Goal: Task Accomplishment & Management: Complete application form

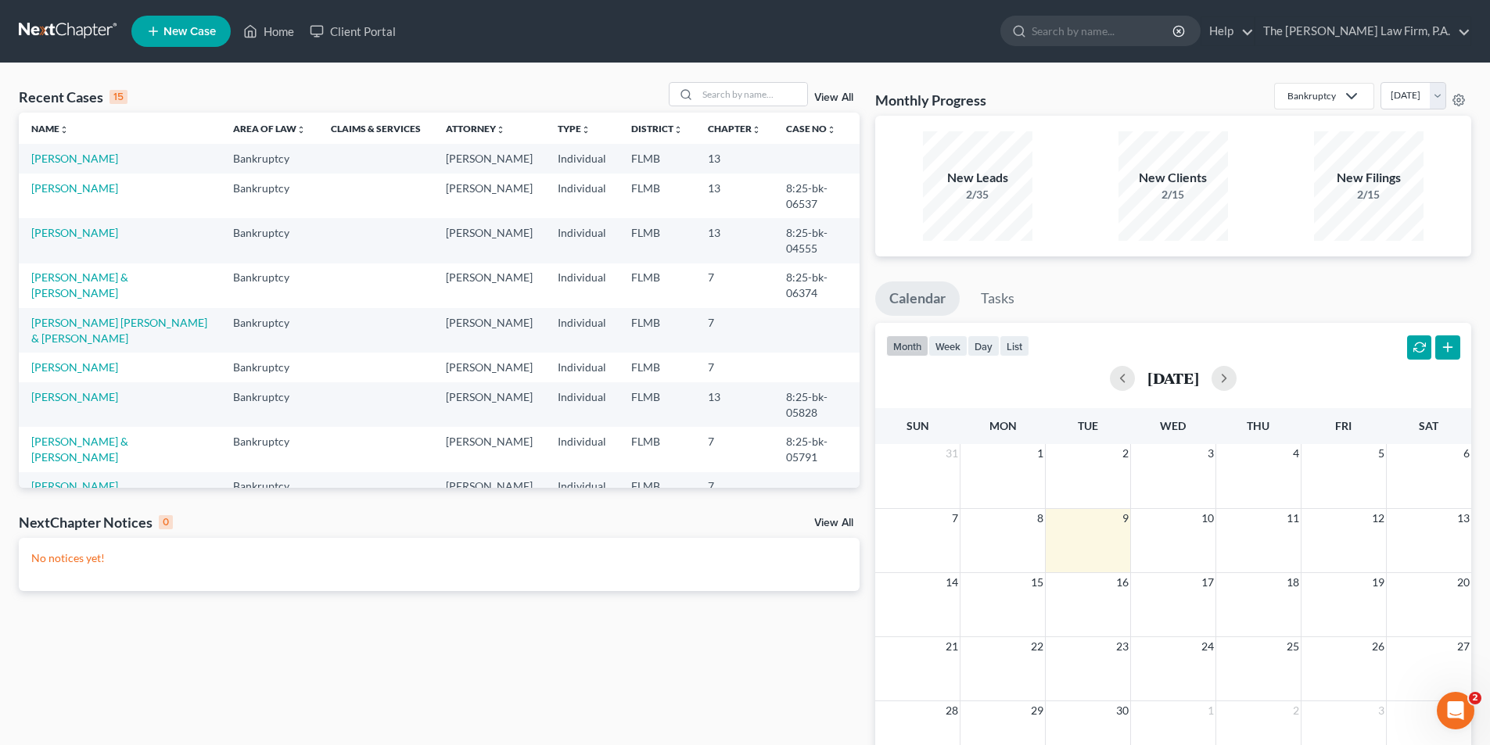
scroll to position [2128, 0]
click at [51, 162] on link "[PERSON_NAME]" at bounding box center [74, 158] width 87 height 13
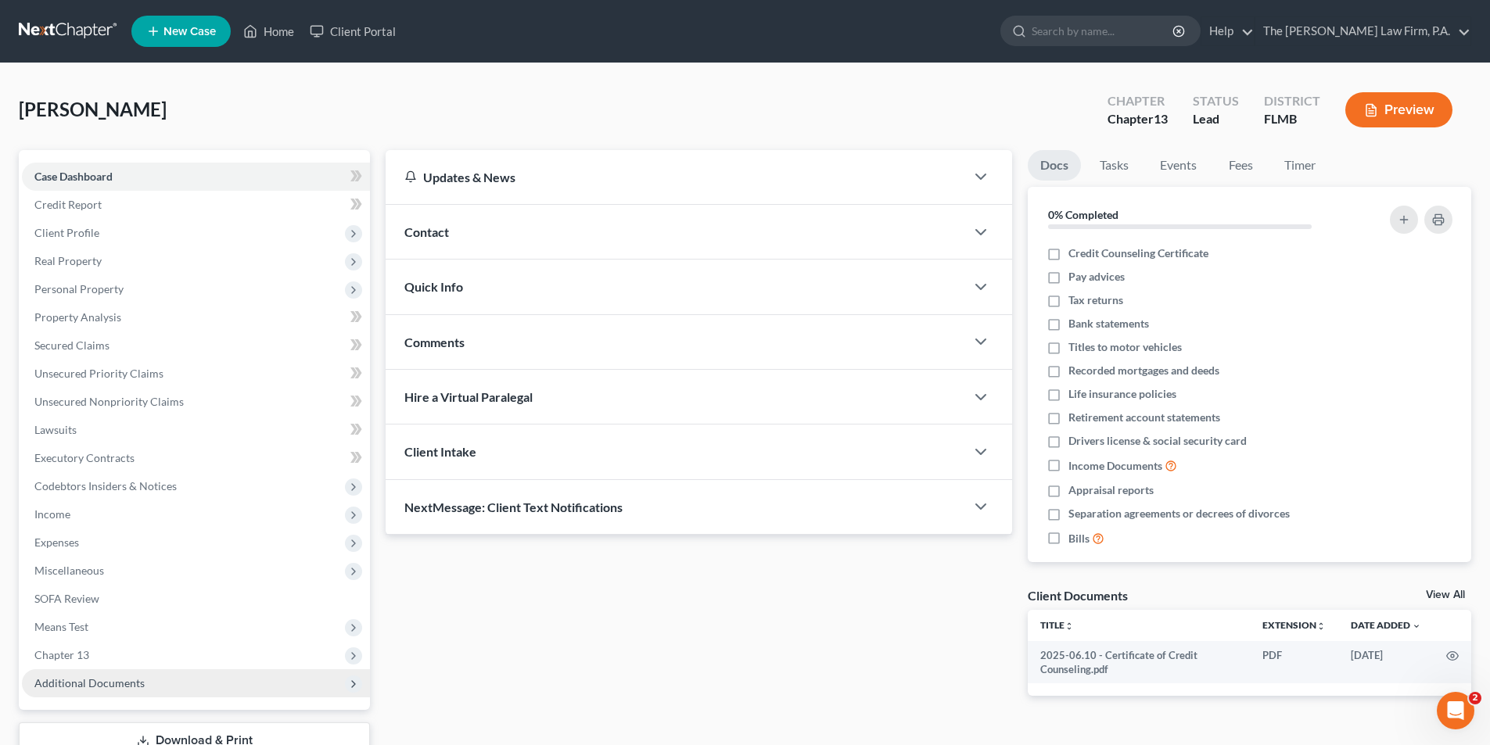
click at [102, 690] on span "Additional Documents" at bounding box center [196, 683] width 348 height 28
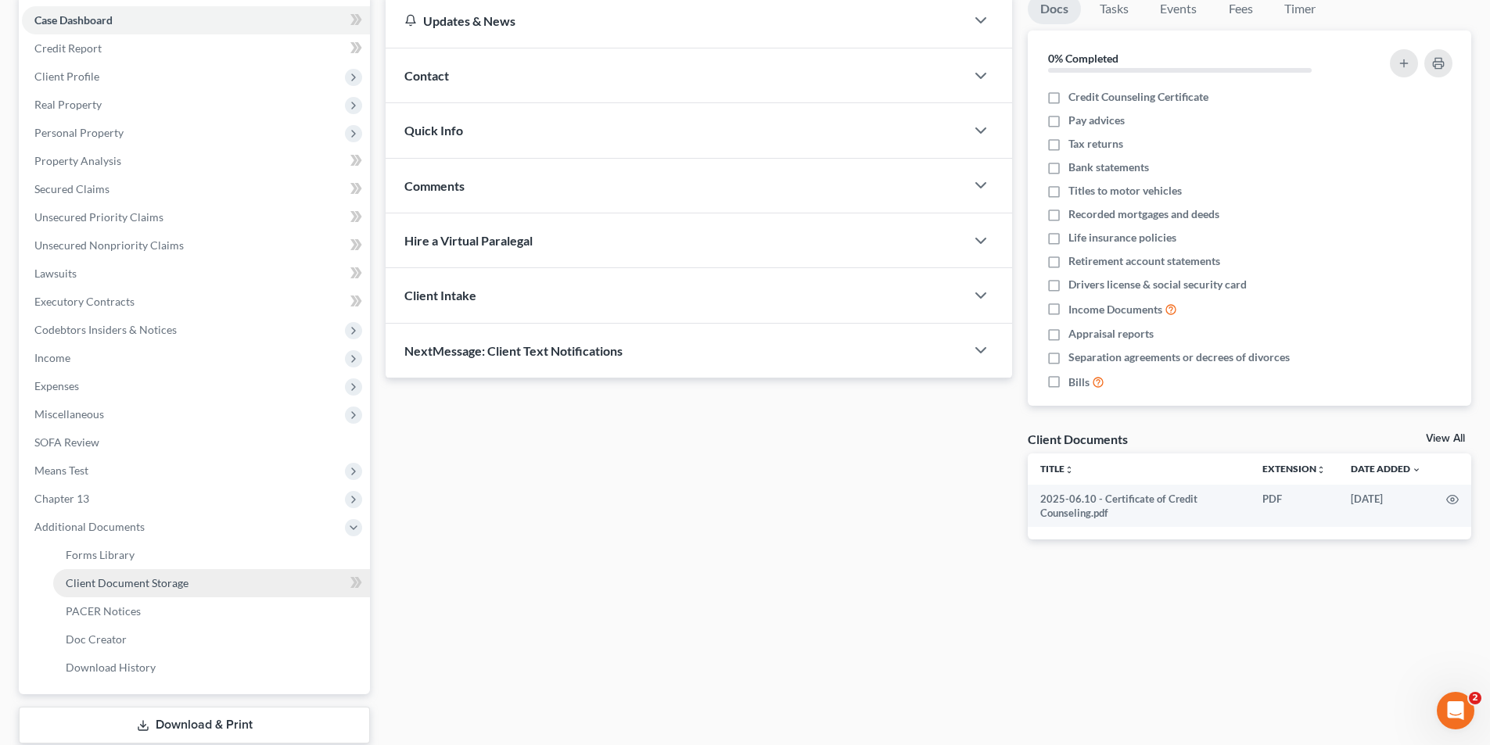
click at [162, 590] on link "Client Document Storage" at bounding box center [211, 583] width 317 height 28
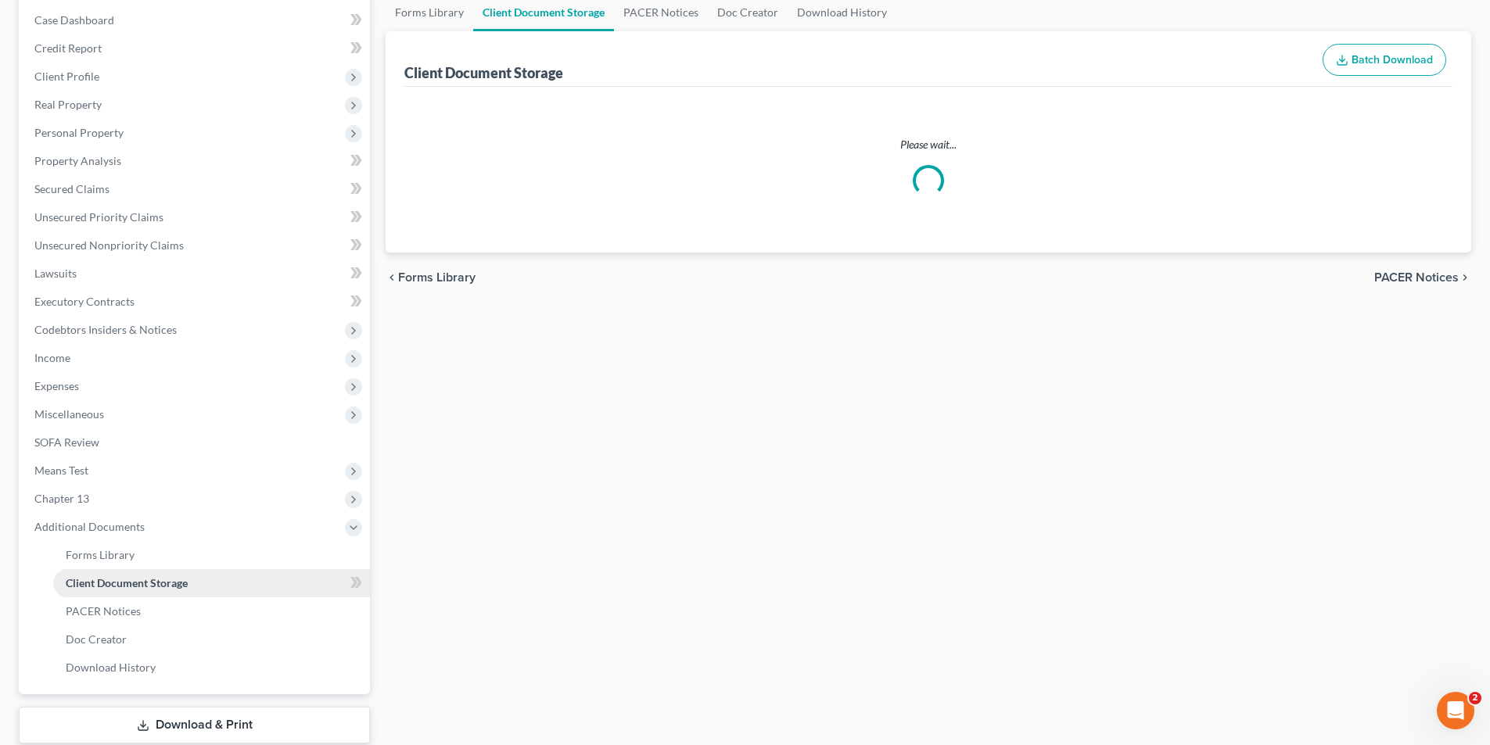
scroll to position [80, 0]
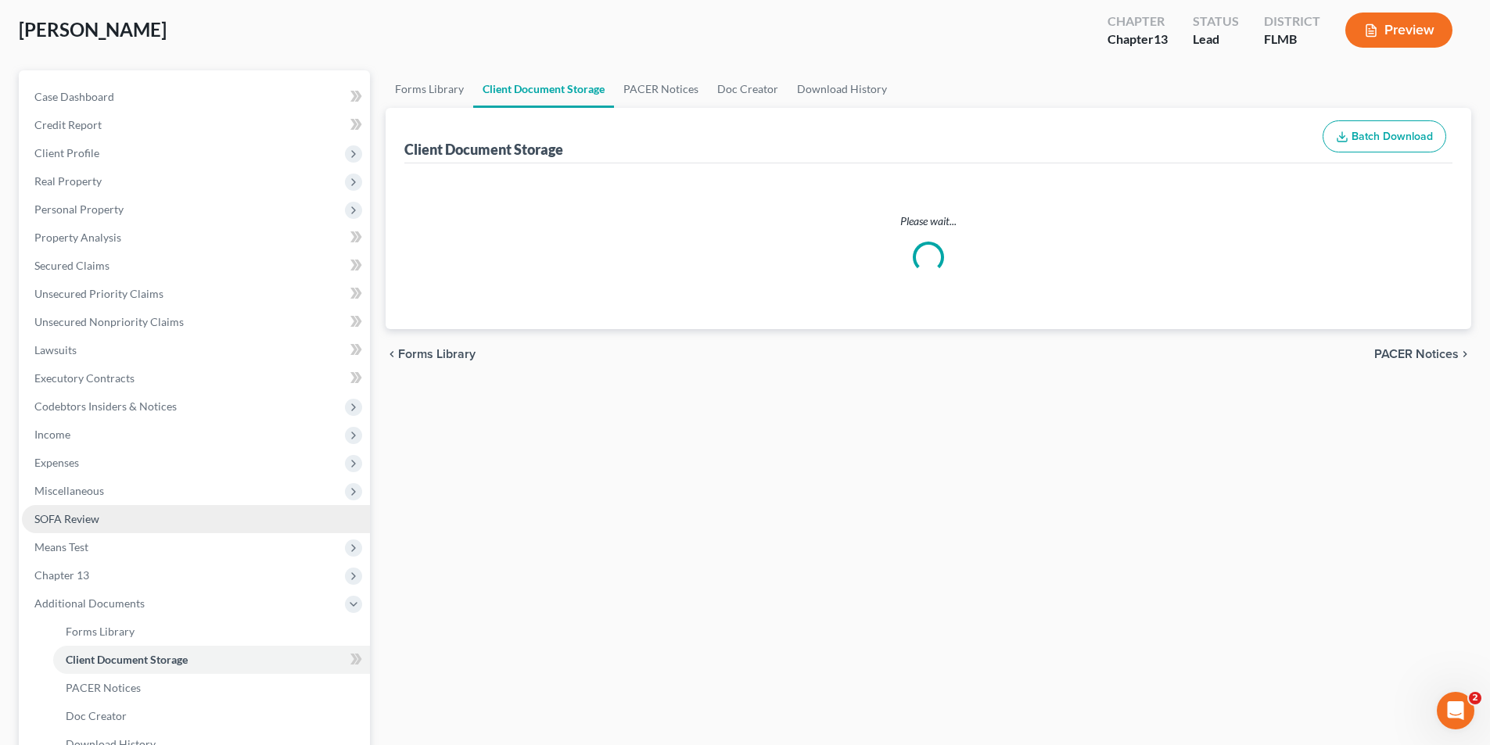
select select "9"
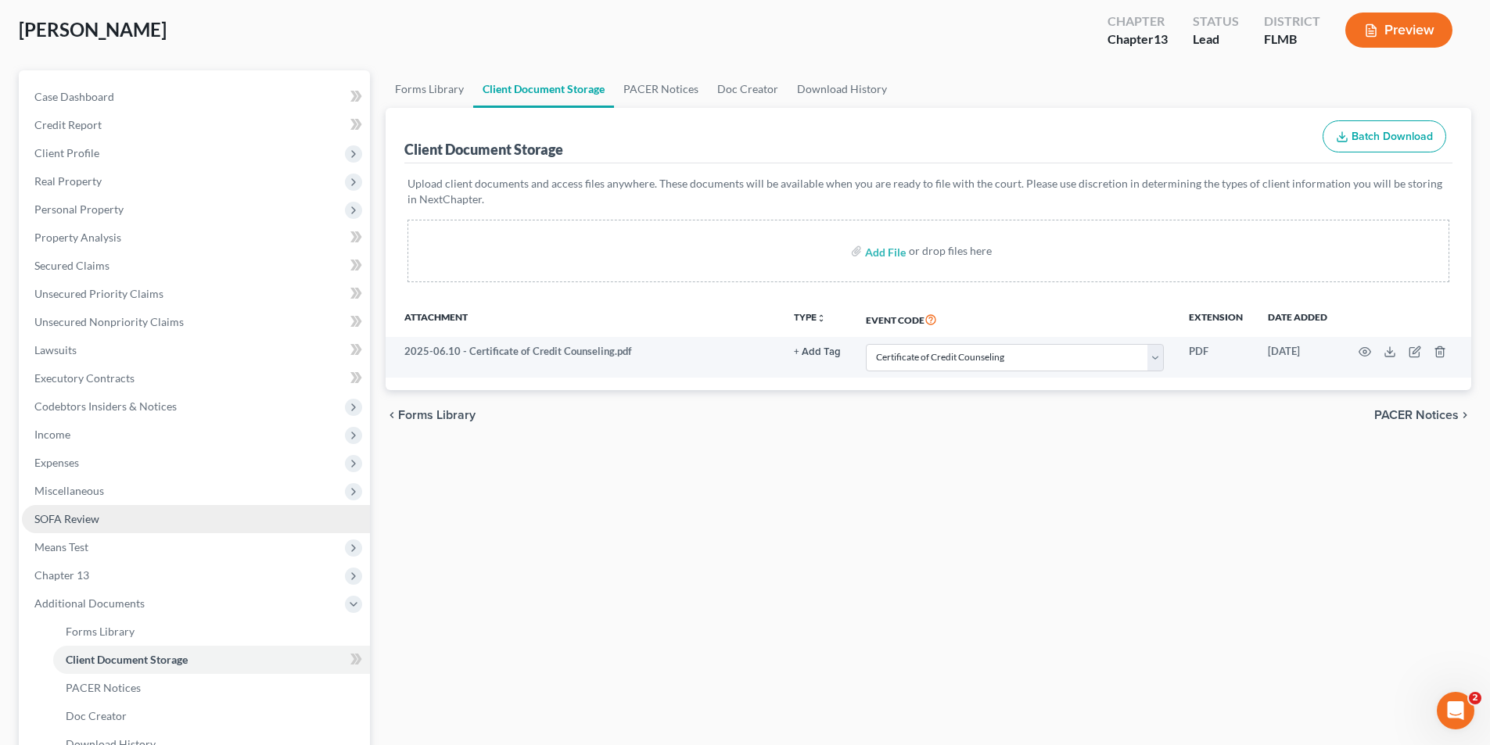
scroll to position [0, 0]
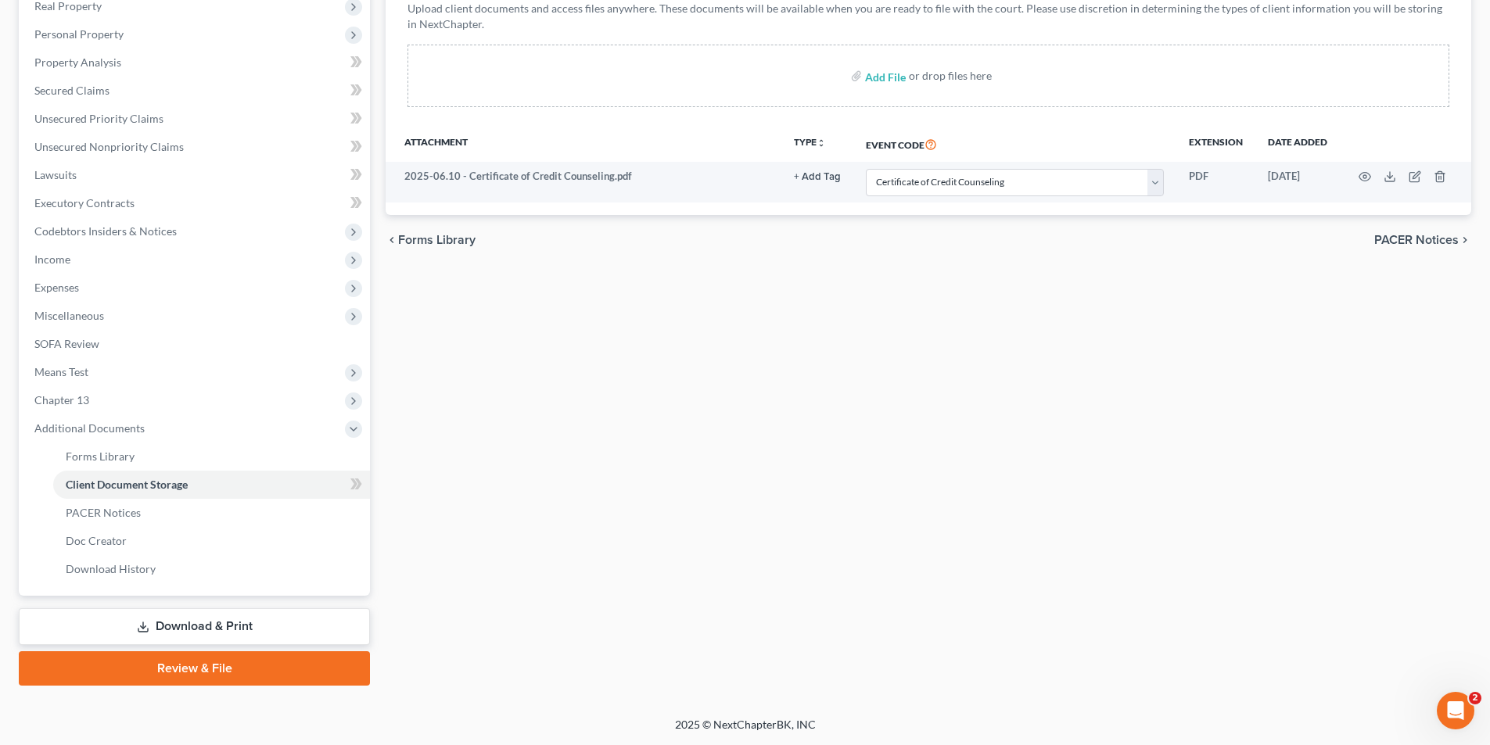
click at [174, 627] on link "Download & Print" at bounding box center [194, 626] width 351 height 37
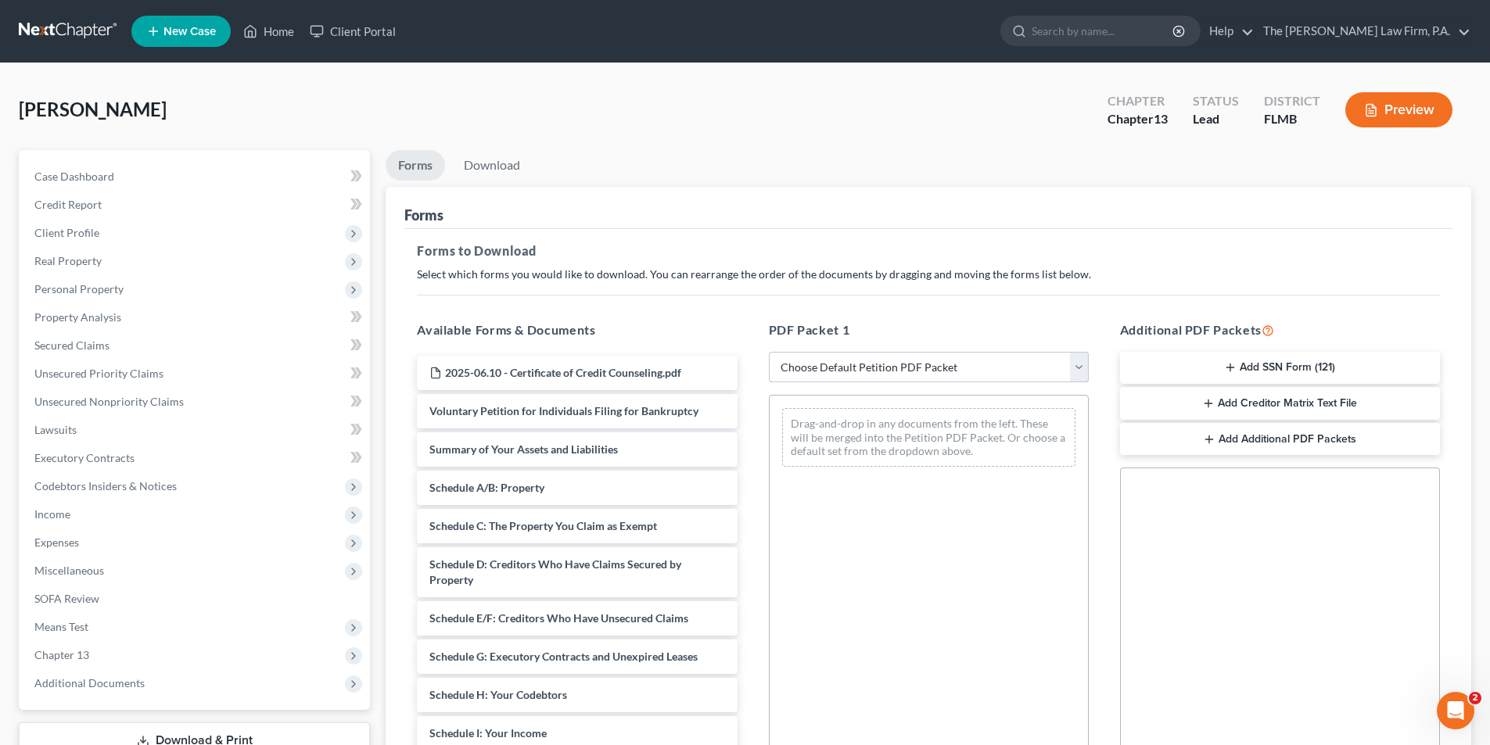
click at [825, 363] on select "Choose Default Petition PDF Packet Complete Bankruptcy Petition (all forms and …" at bounding box center [929, 367] width 320 height 31
select select "0"
click at [769, 352] on select "Choose Default Petition PDF Packet Complete Bankruptcy Petition (all forms and …" at bounding box center [929, 367] width 320 height 31
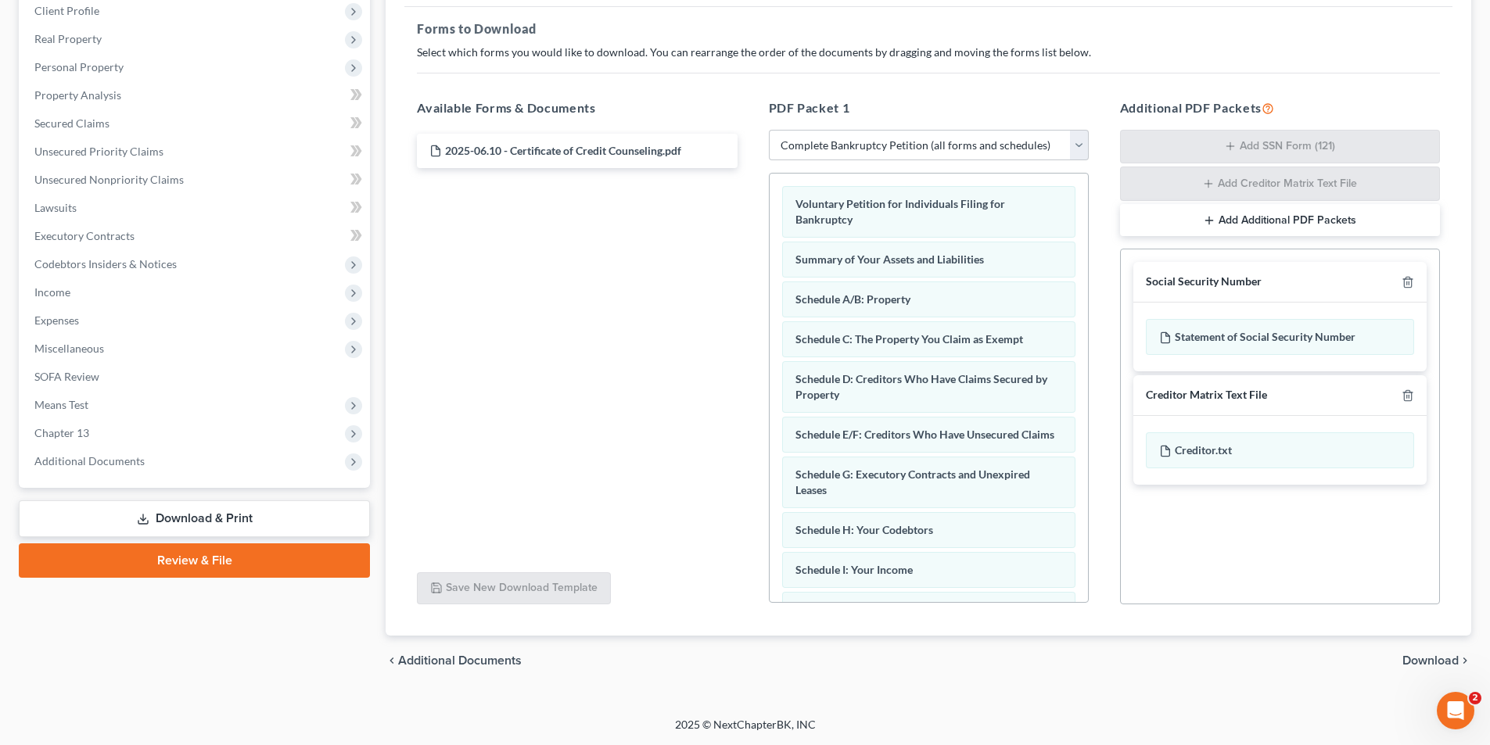
click at [165, 562] on link "Review & File" at bounding box center [194, 561] width 351 height 34
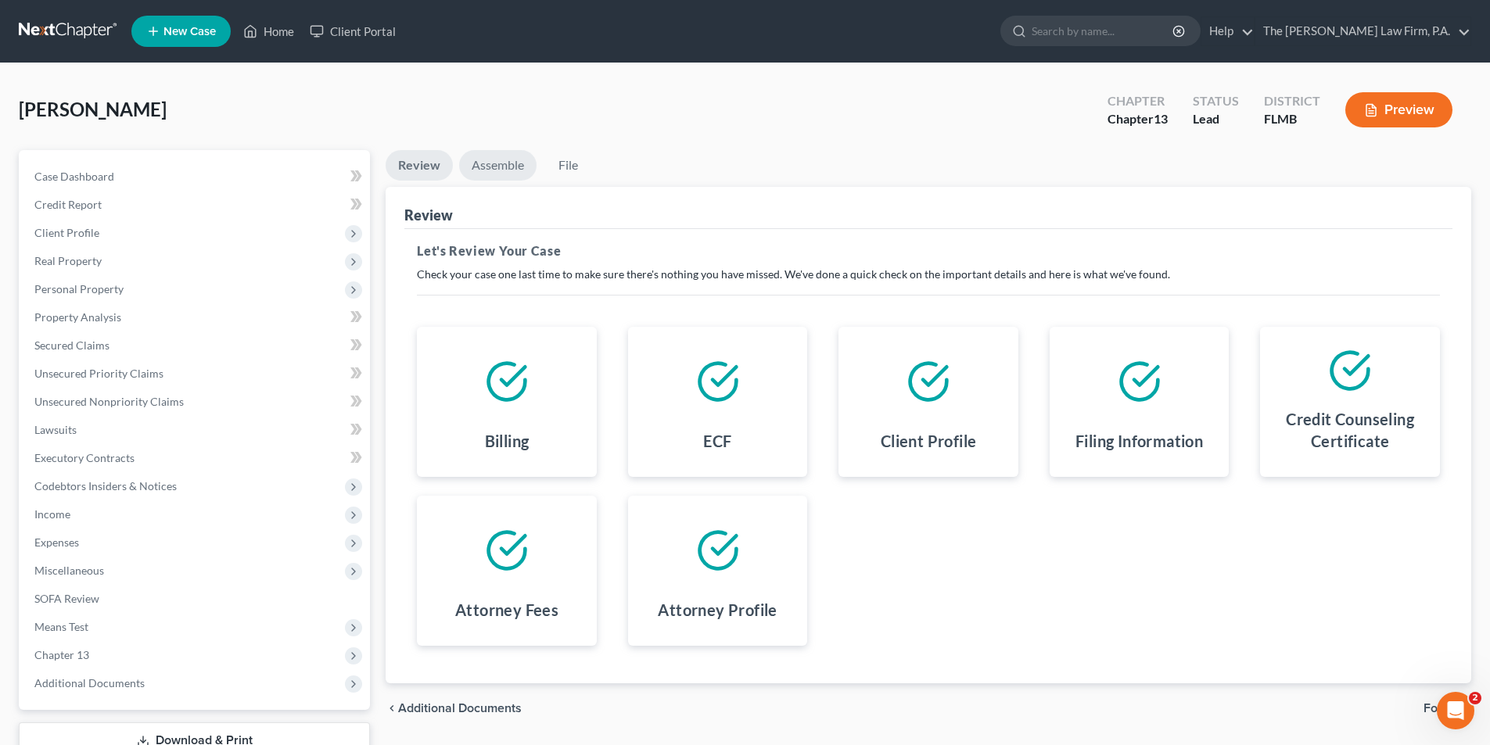
click at [483, 165] on link "Assemble" at bounding box center [497, 165] width 77 height 31
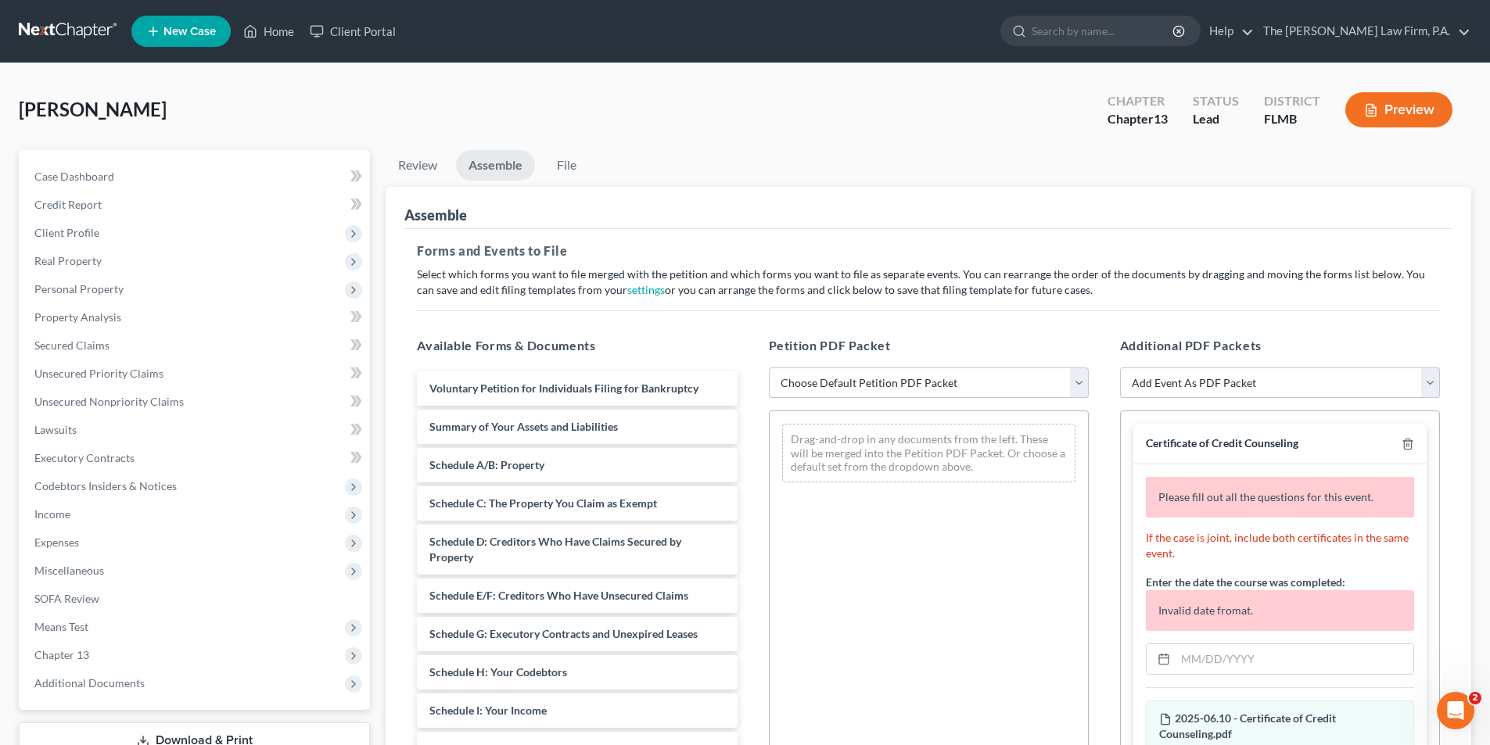
click at [913, 390] on select "Choose Default Petition PDF Packet Complete Bankruptcy Petition (all forms and …" at bounding box center [929, 383] width 320 height 31
select select "0"
click at [769, 368] on select "Choose Default Petition PDF Packet Complete Bankruptcy Petition (all forms and …" at bounding box center [929, 383] width 320 height 31
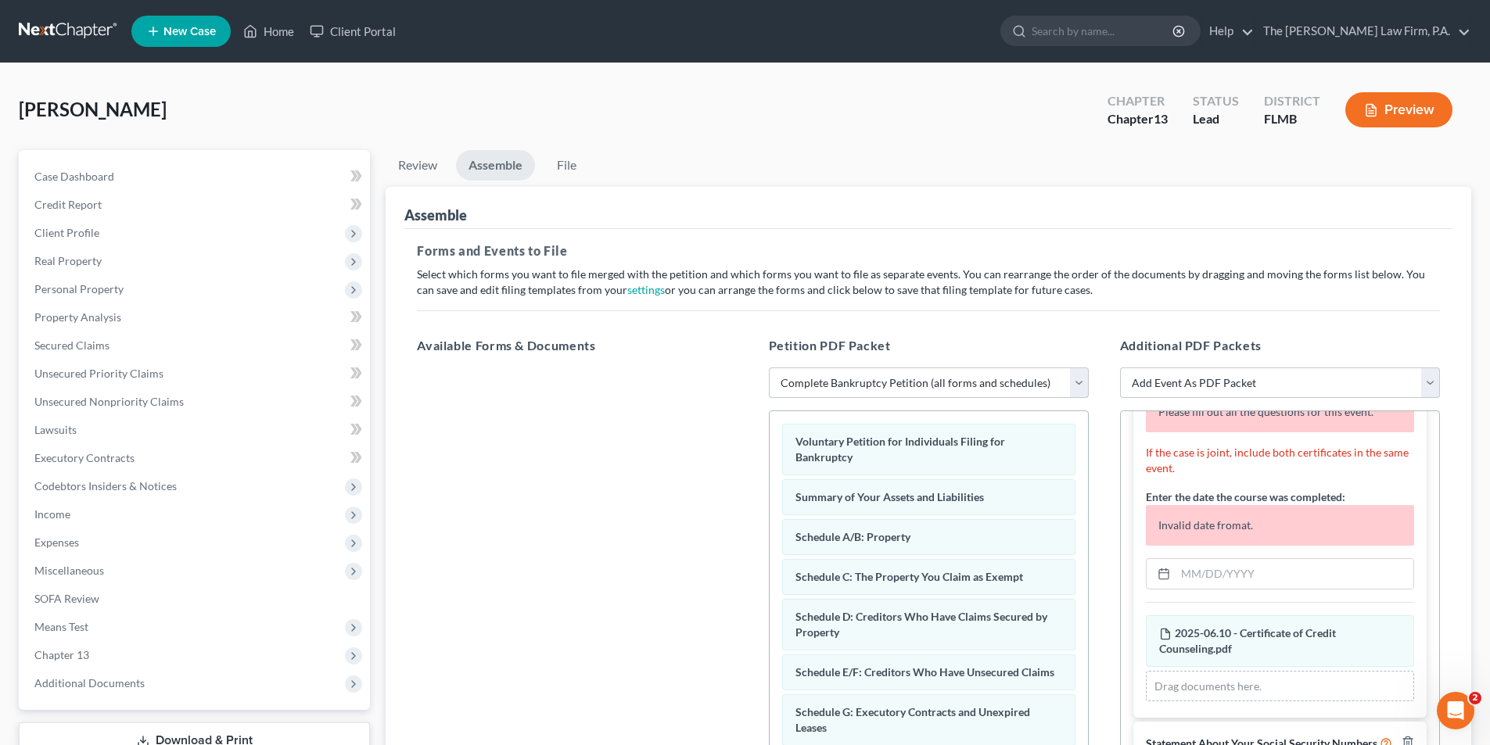
scroll to position [99, 0]
click at [1196, 562] on input "text" at bounding box center [1294, 574] width 238 height 30
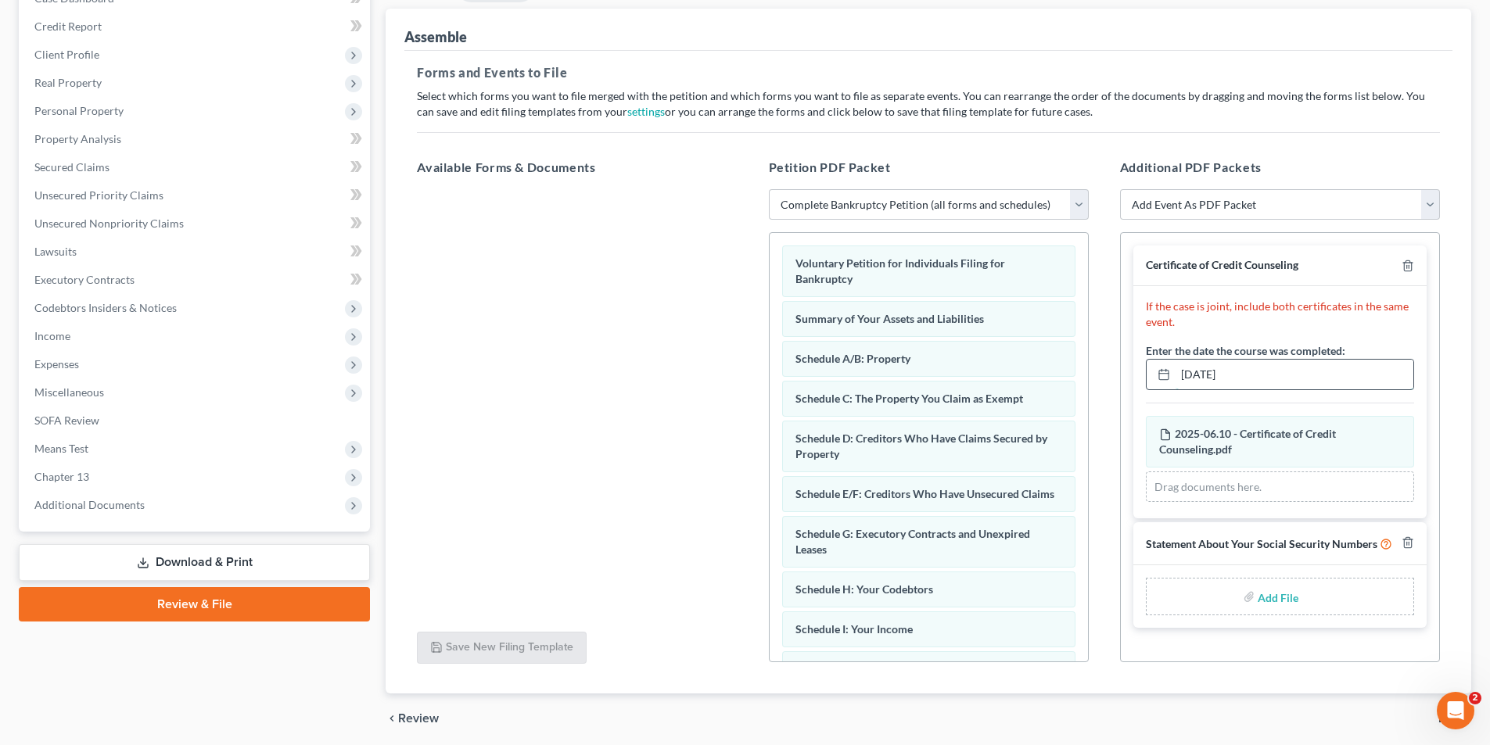
scroll to position [236, 0]
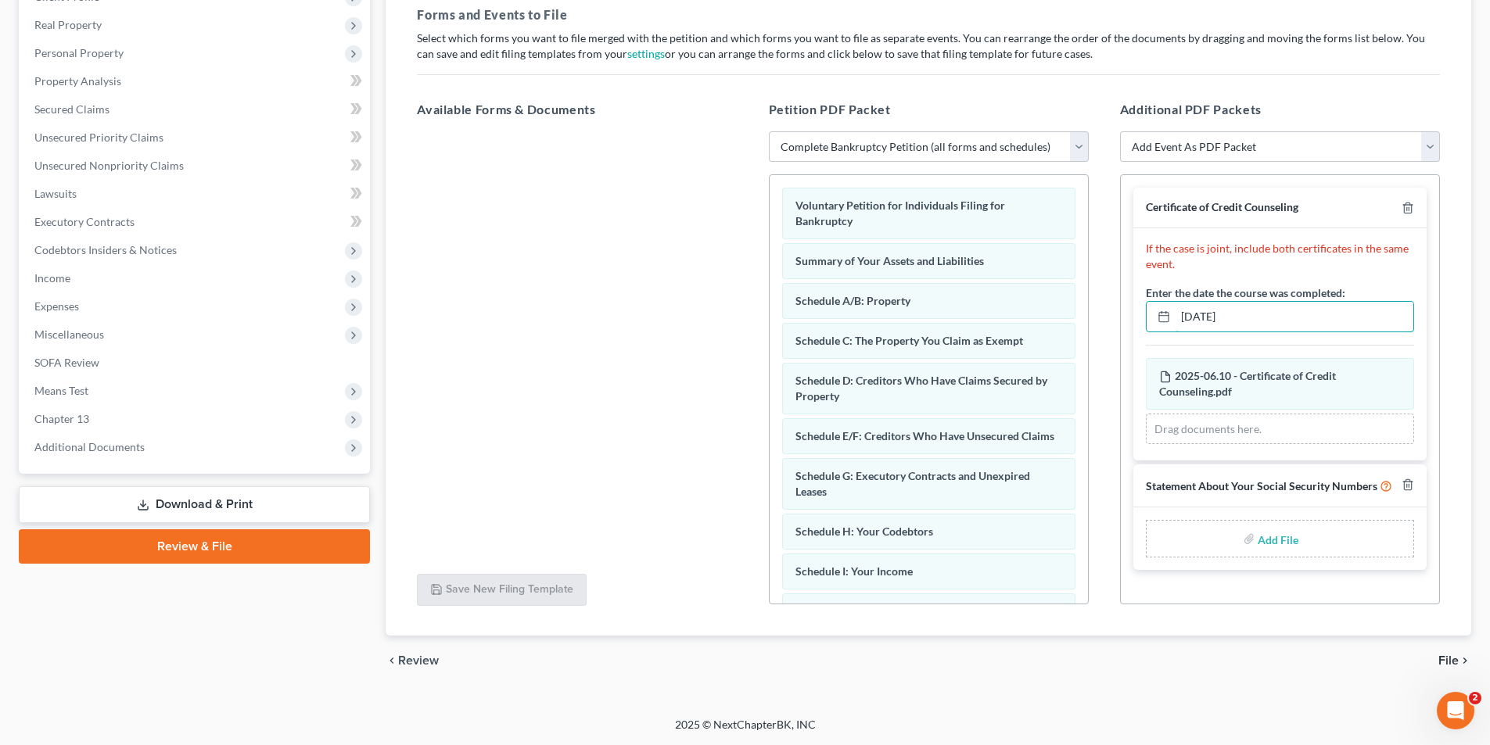
type input "[DATE]"
click at [1264, 545] on input "file" at bounding box center [1277, 539] width 38 height 28
type input "C:\fakepath\[DATE] Statement Regarding Social Security Number.pdf"
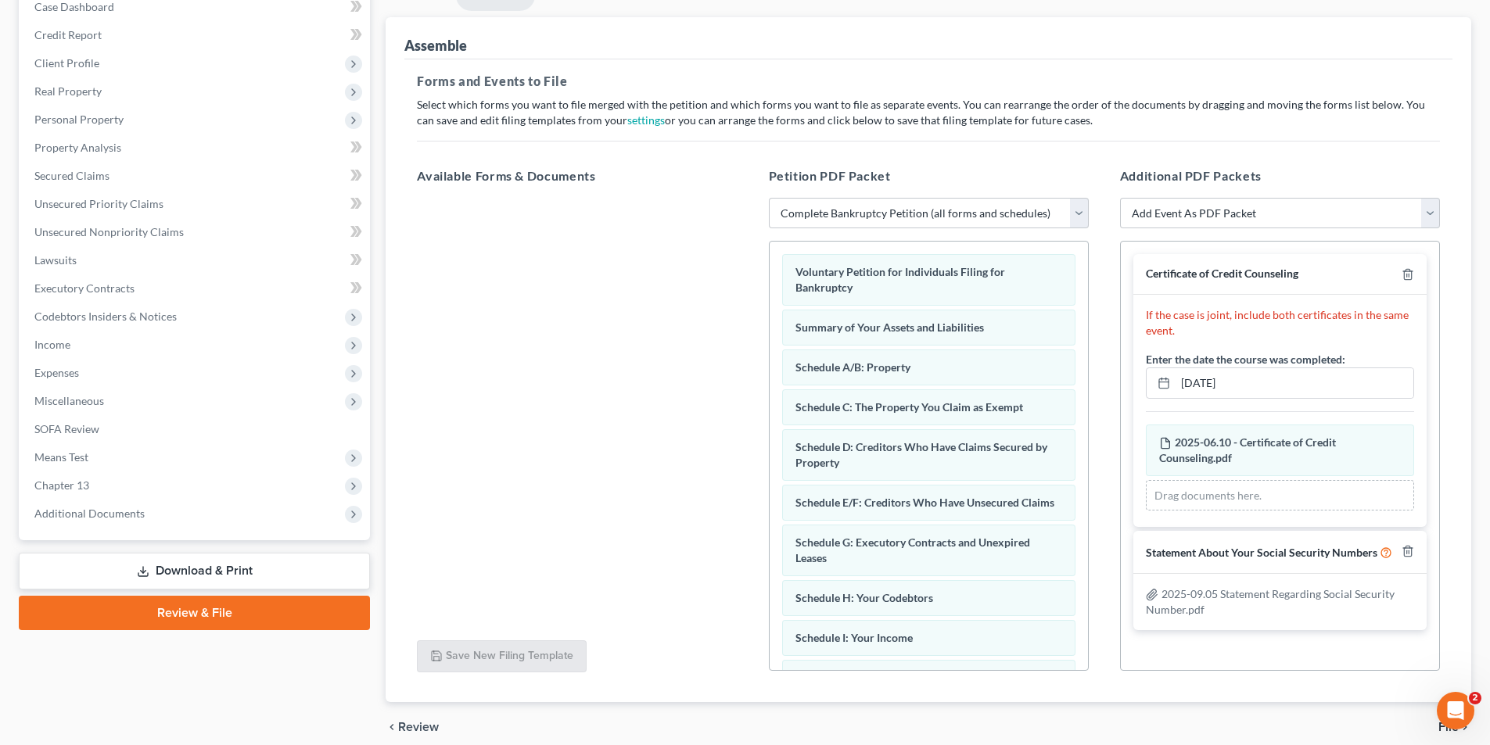
scroll to position [0, 0]
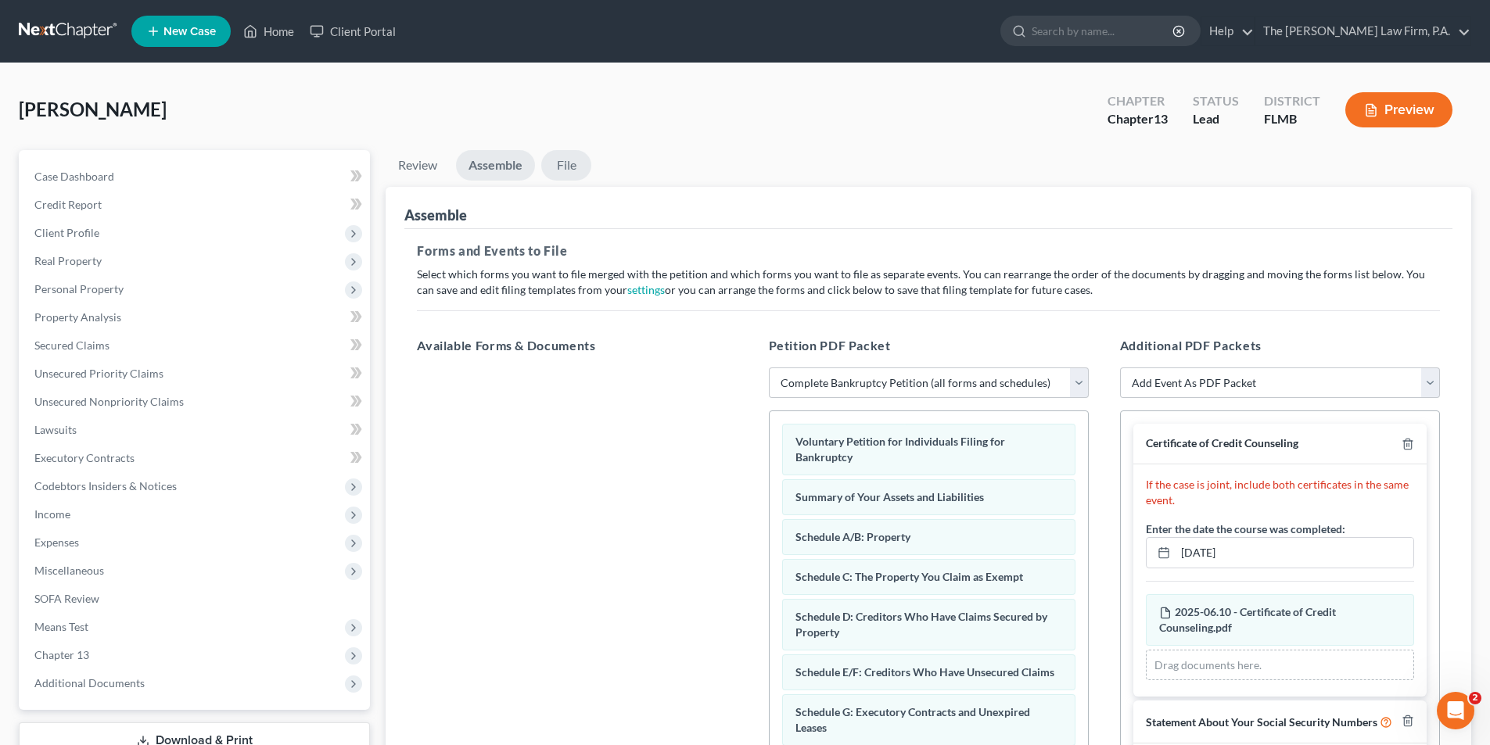
click at [566, 170] on link "File" at bounding box center [566, 165] width 50 height 31
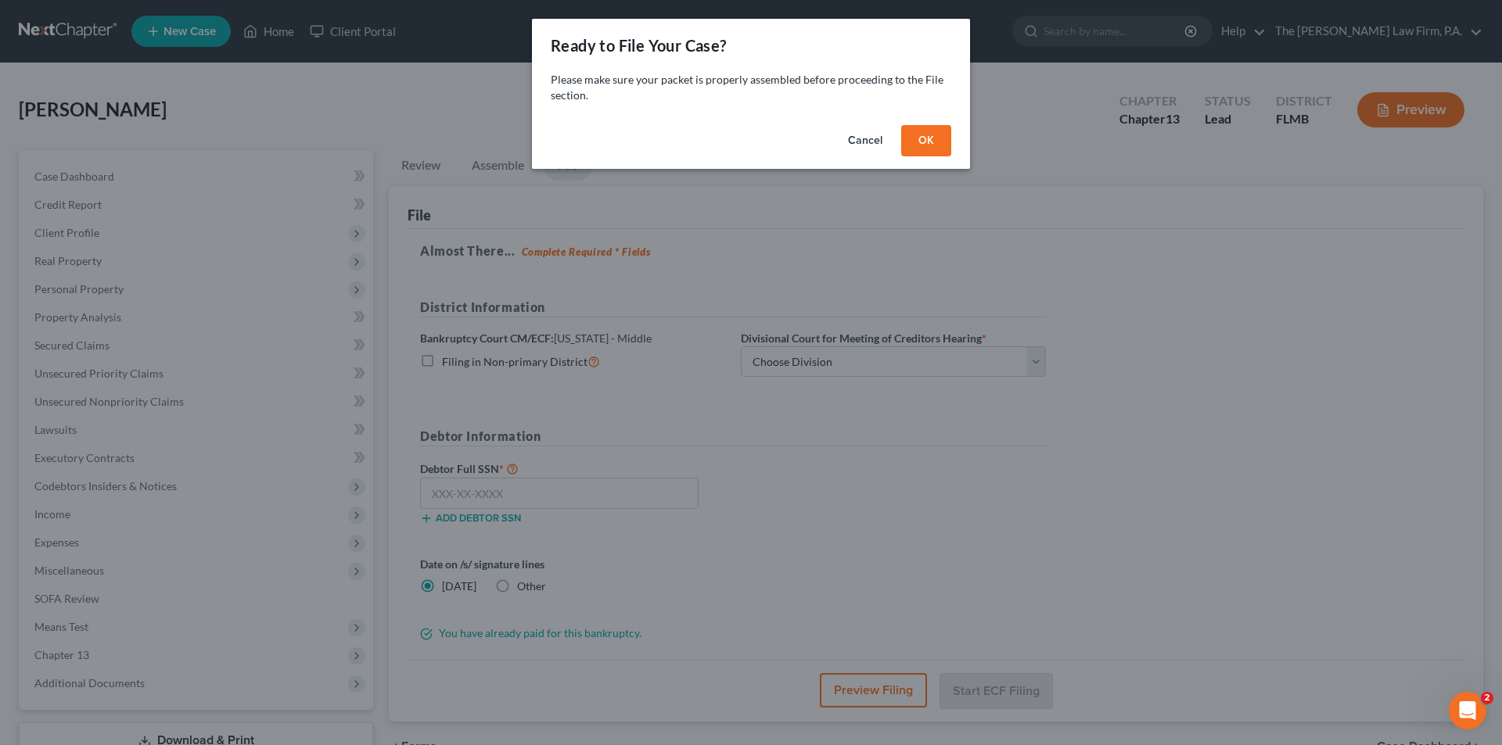
click at [936, 136] on button "OK" at bounding box center [926, 140] width 50 height 31
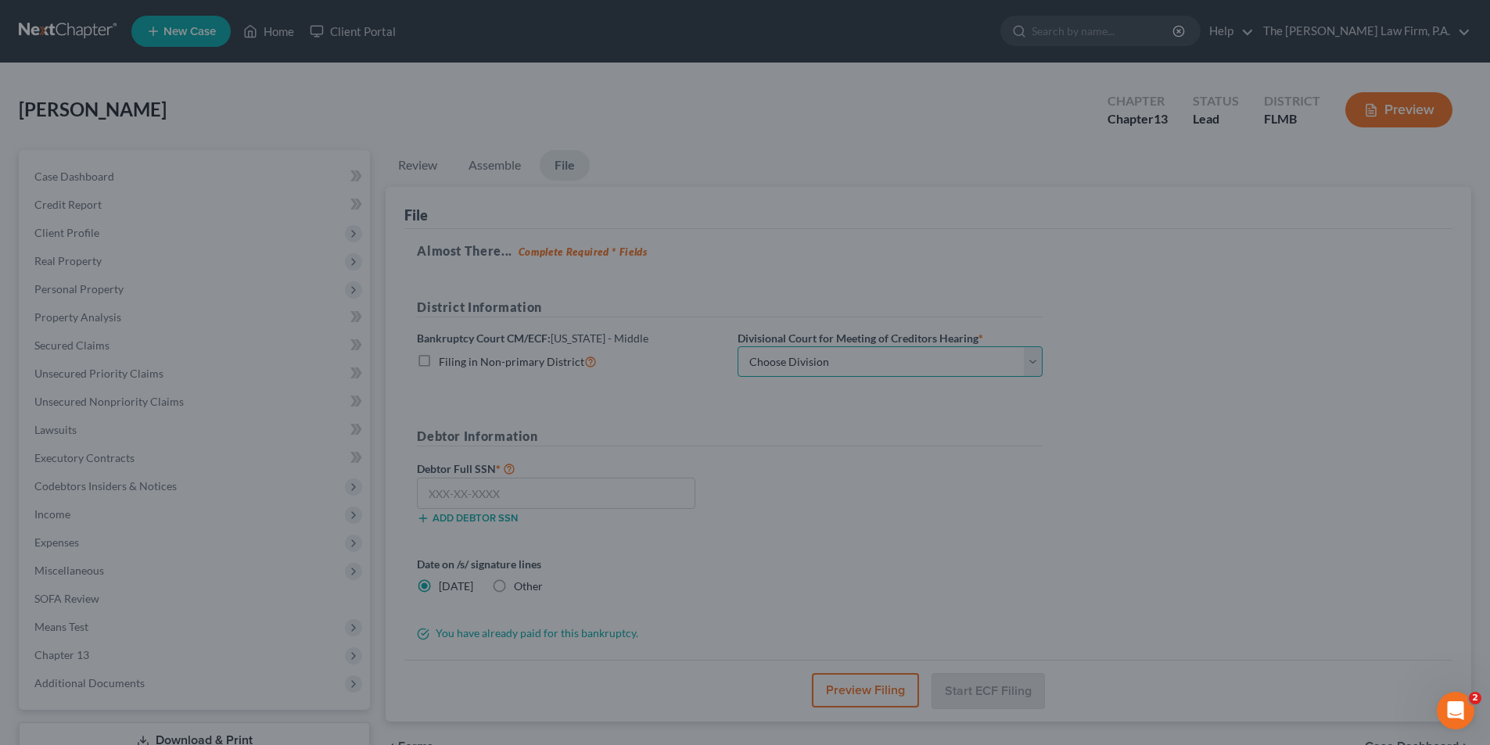
click at [833, 361] on select "Choose Division [GEOGRAPHIC_DATA][PERSON_NAME] [GEOGRAPHIC_DATA] [GEOGRAPHIC_DA…" at bounding box center [890, 361] width 305 height 31
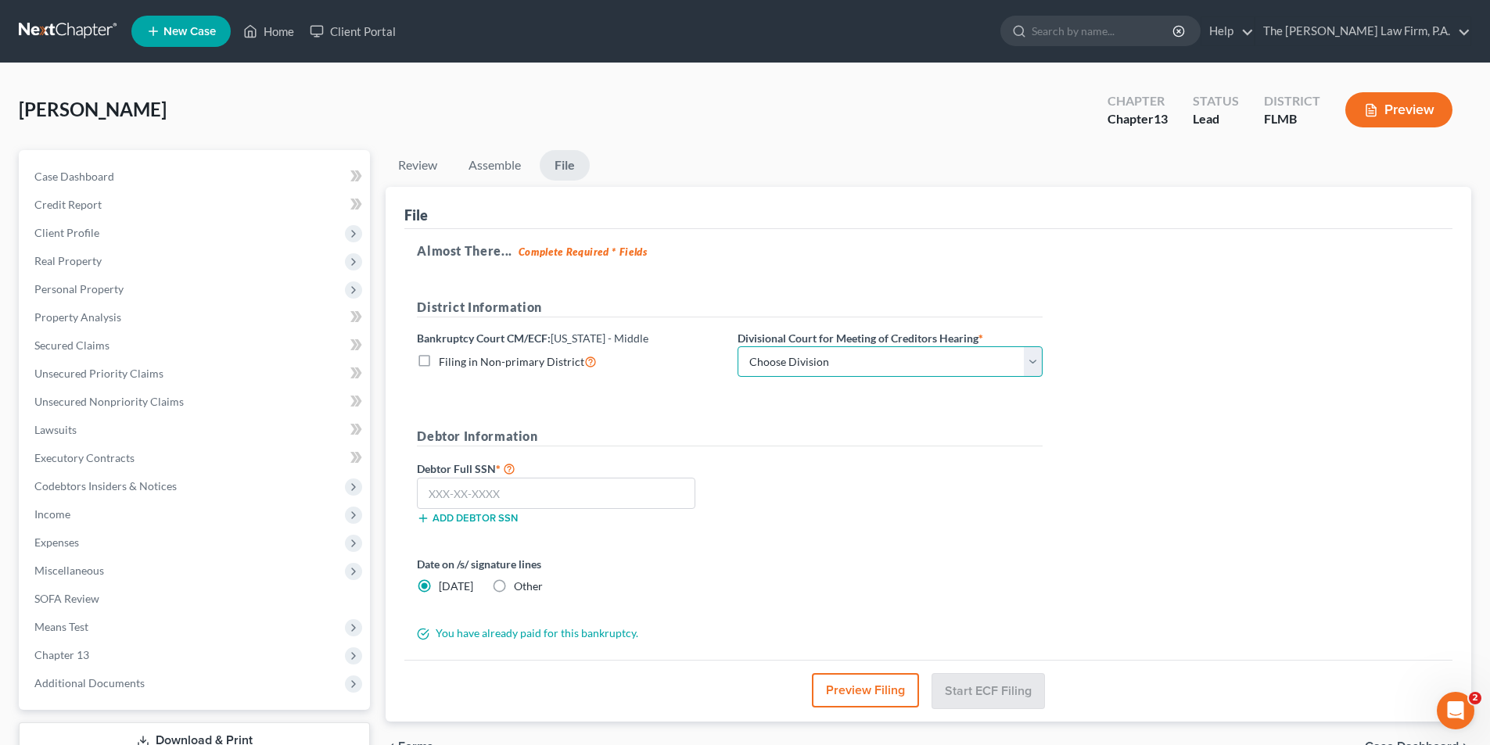
select select "3"
click at [738, 346] on select "Choose Division [GEOGRAPHIC_DATA][PERSON_NAME] [GEOGRAPHIC_DATA] [GEOGRAPHIC_DA…" at bounding box center [890, 361] width 305 height 31
click at [512, 490] on input "text" at bounding box center [556, 493] width 278 height 31
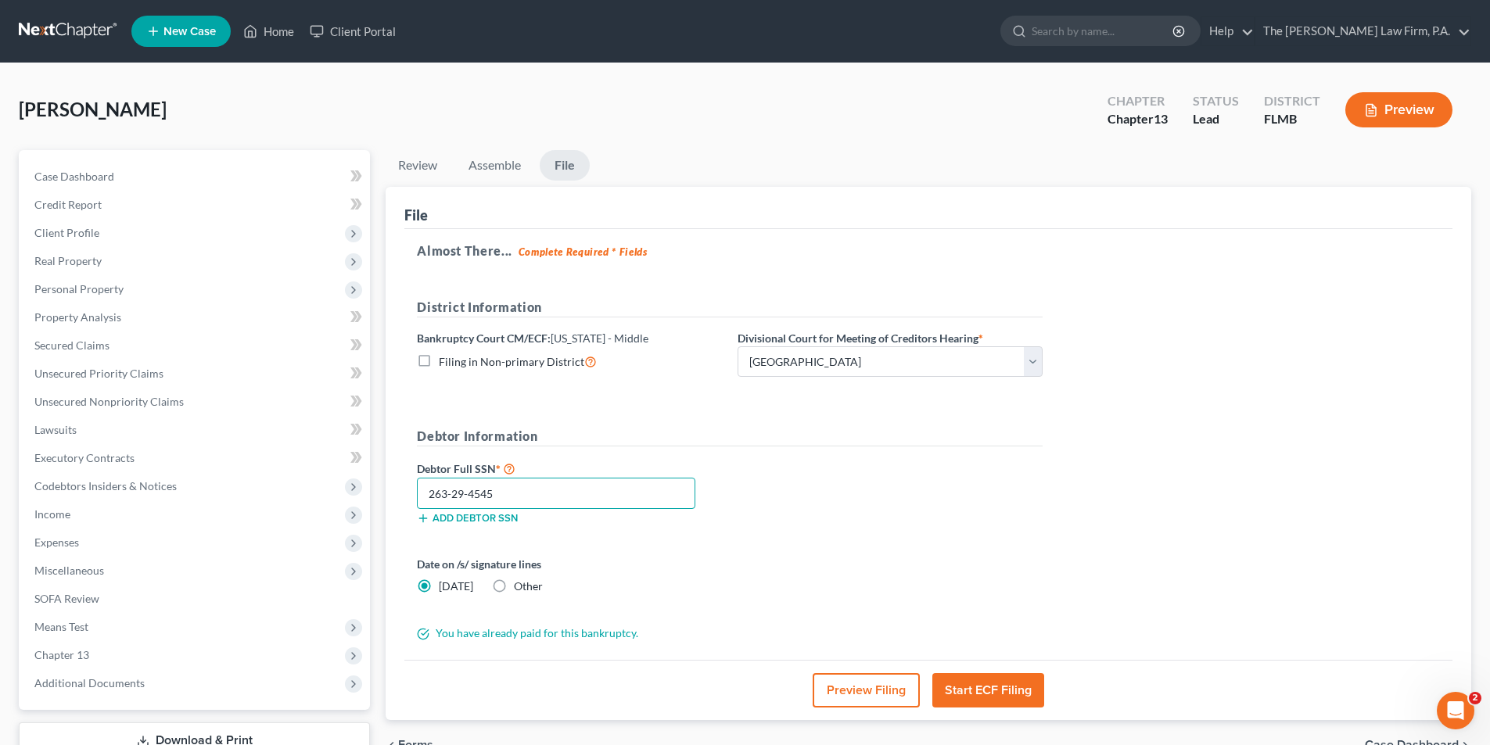
type input "263-29-4545"
click at [514, 588] on span "Other" at bounding box center [528, 586] width 29 height 13
click at [520, 588] on input "Other" at bounding box center [525, 584] width 10 height 10
radio input "true"
radio input "false"
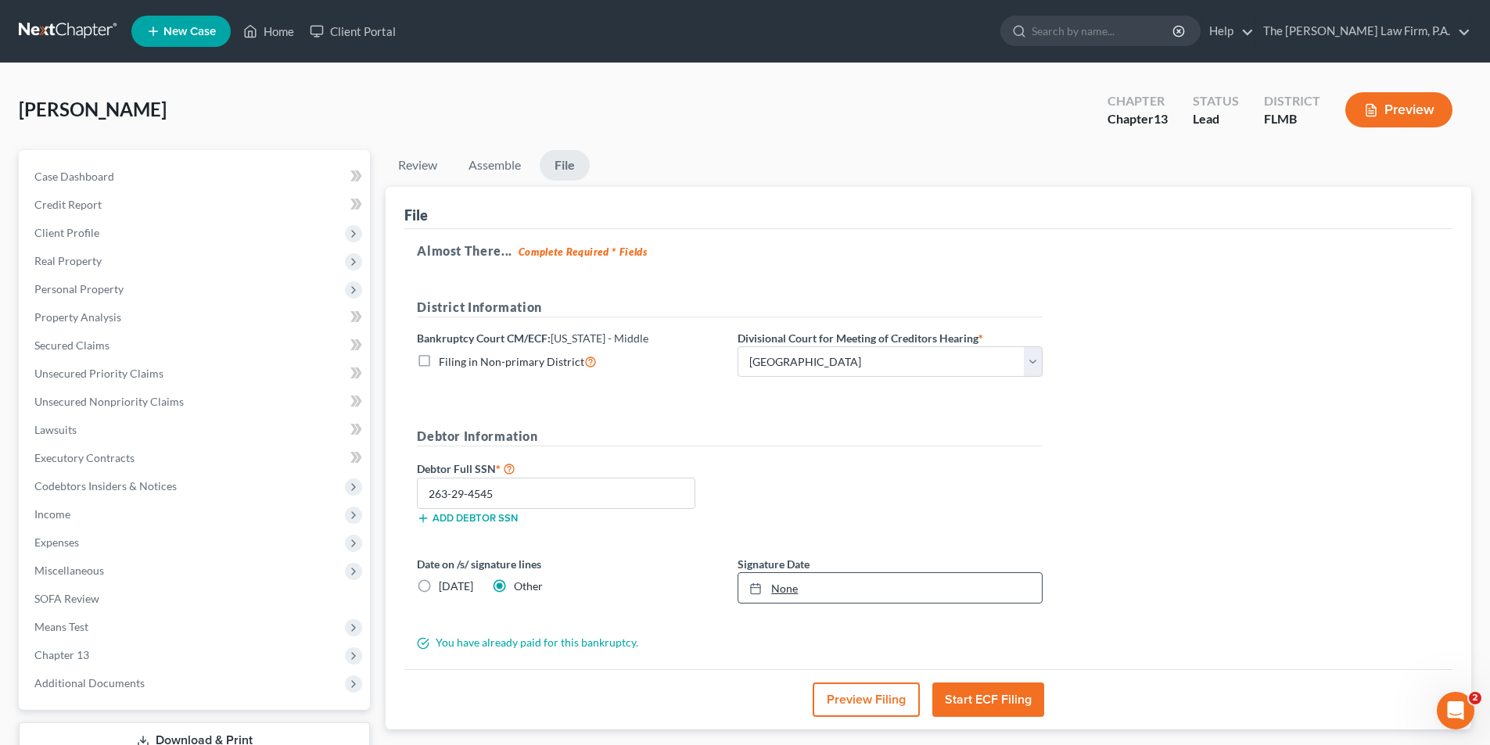
type input "[DATE]"
click at [807, 595] on link "None" at bounding box center [889, 588] width 303 height 30
click at [974, 698] on button "Start ECF Filing" at bounding box center [988, 700] width 112 height 34
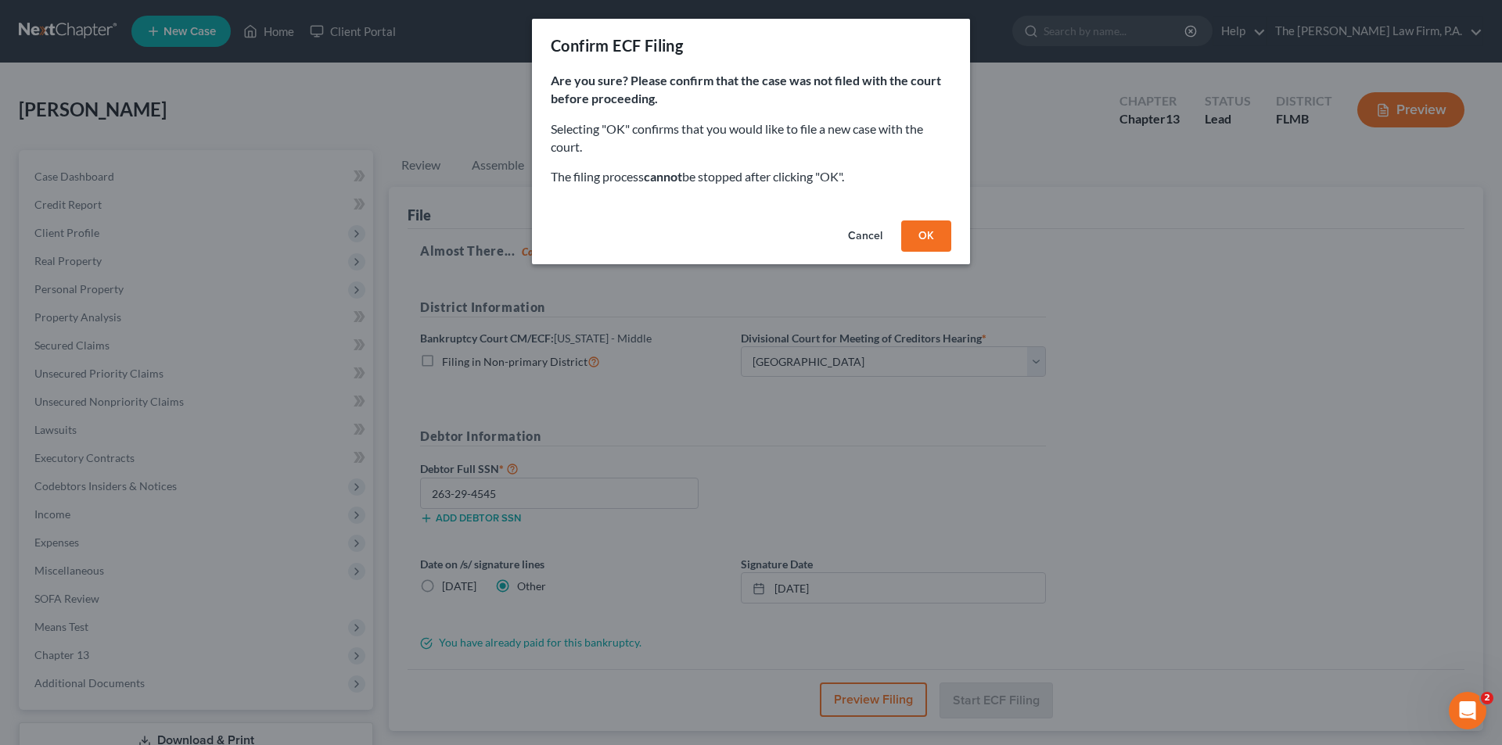
click at [933, 243] on button "OK" at bounding box center [926, 236] width 50 height 31
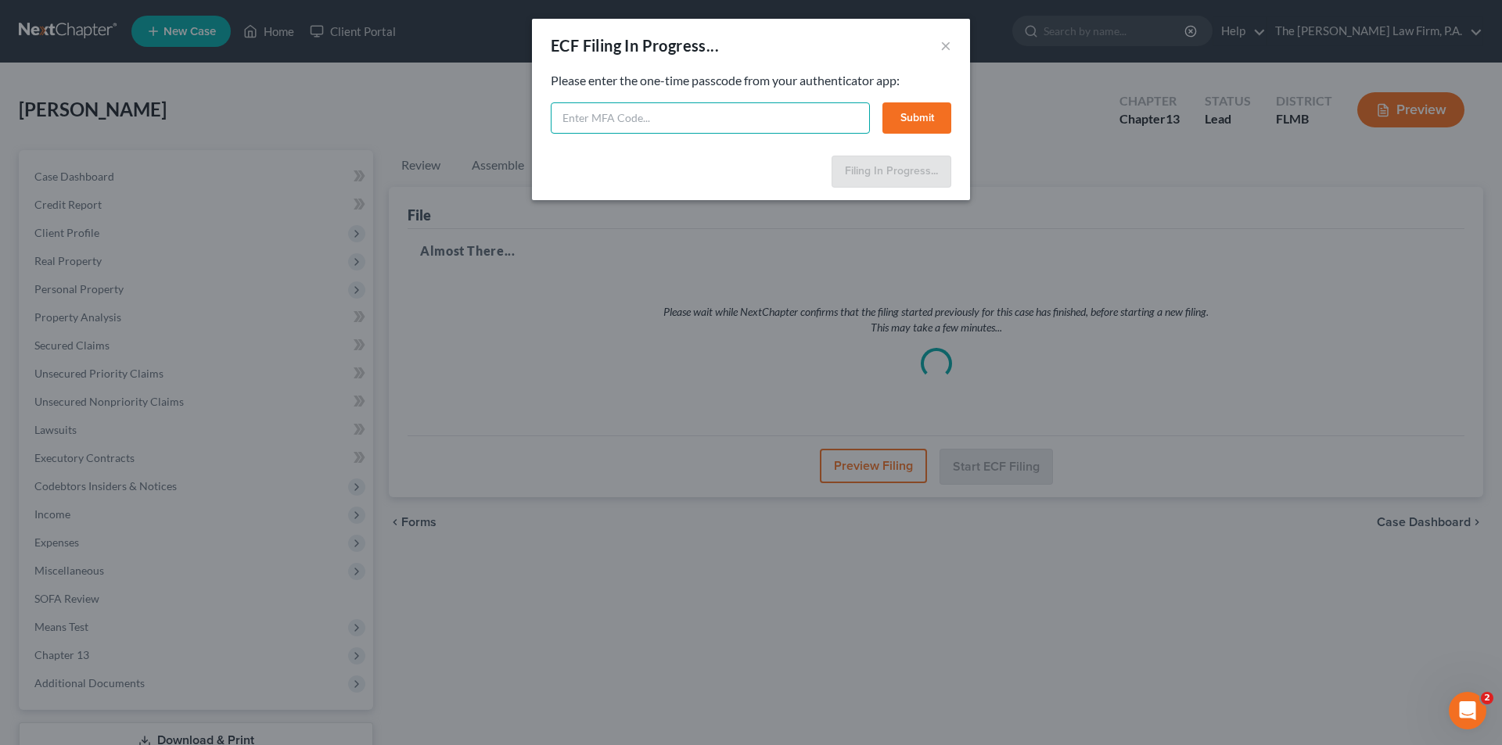
click at [619, 124] on input "text" at bounding box center [710, 117] width 319 height 31
type input "978 851"
click at [913, 123] on button "Submit" at bounding box center [916, 117] width 69 height 31
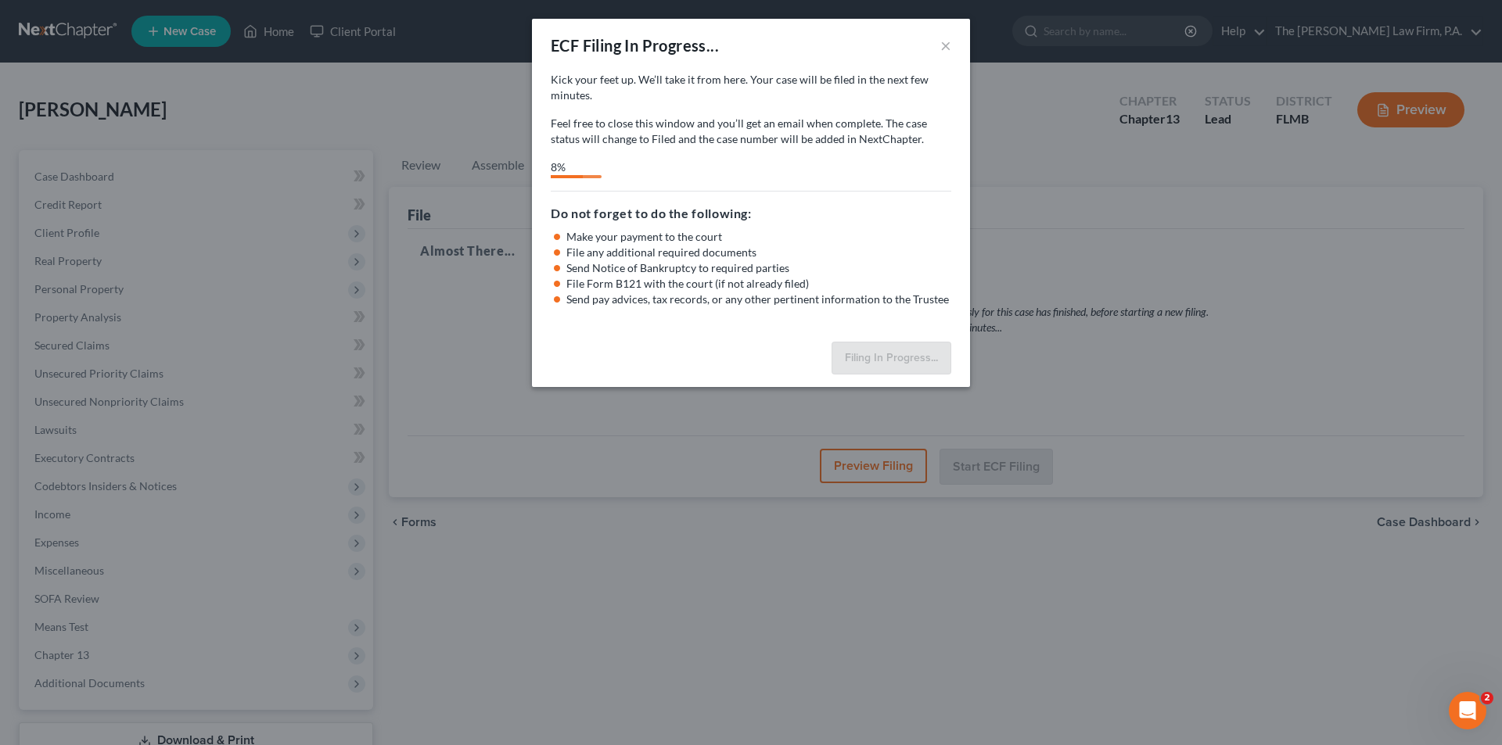
select select "3"
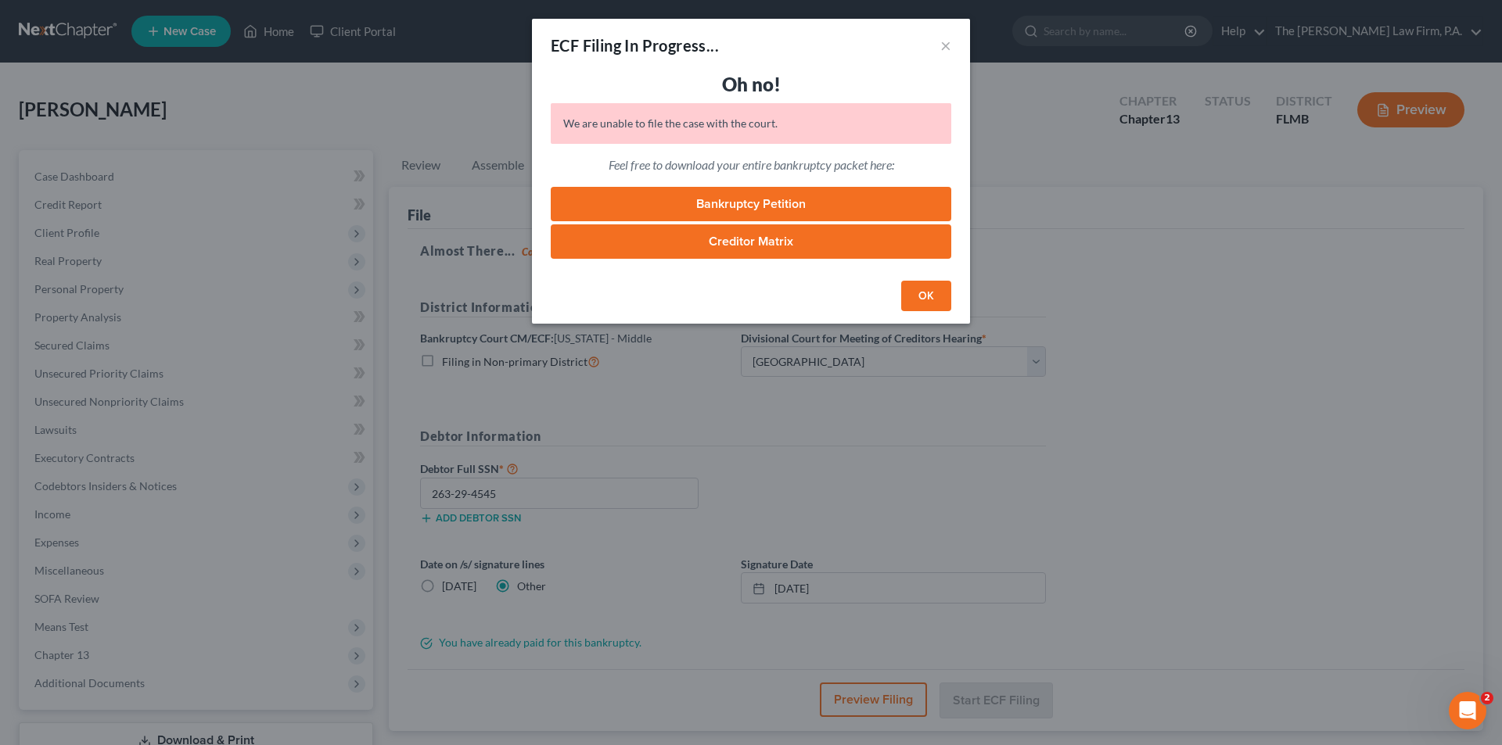
click at [939, 300] on button "OK" at bounding box center [926, 296] width 50 height 31
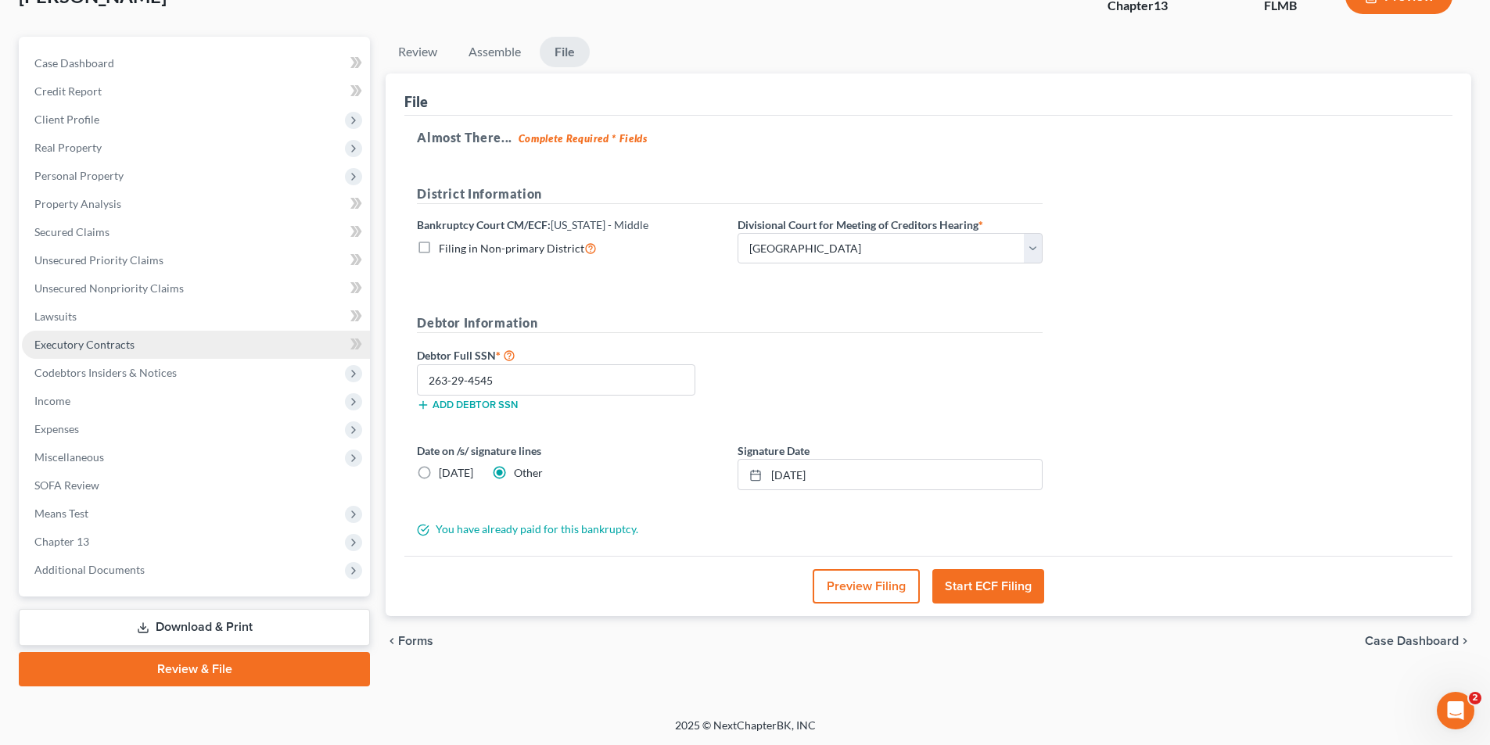
scroll to position [114, 0]
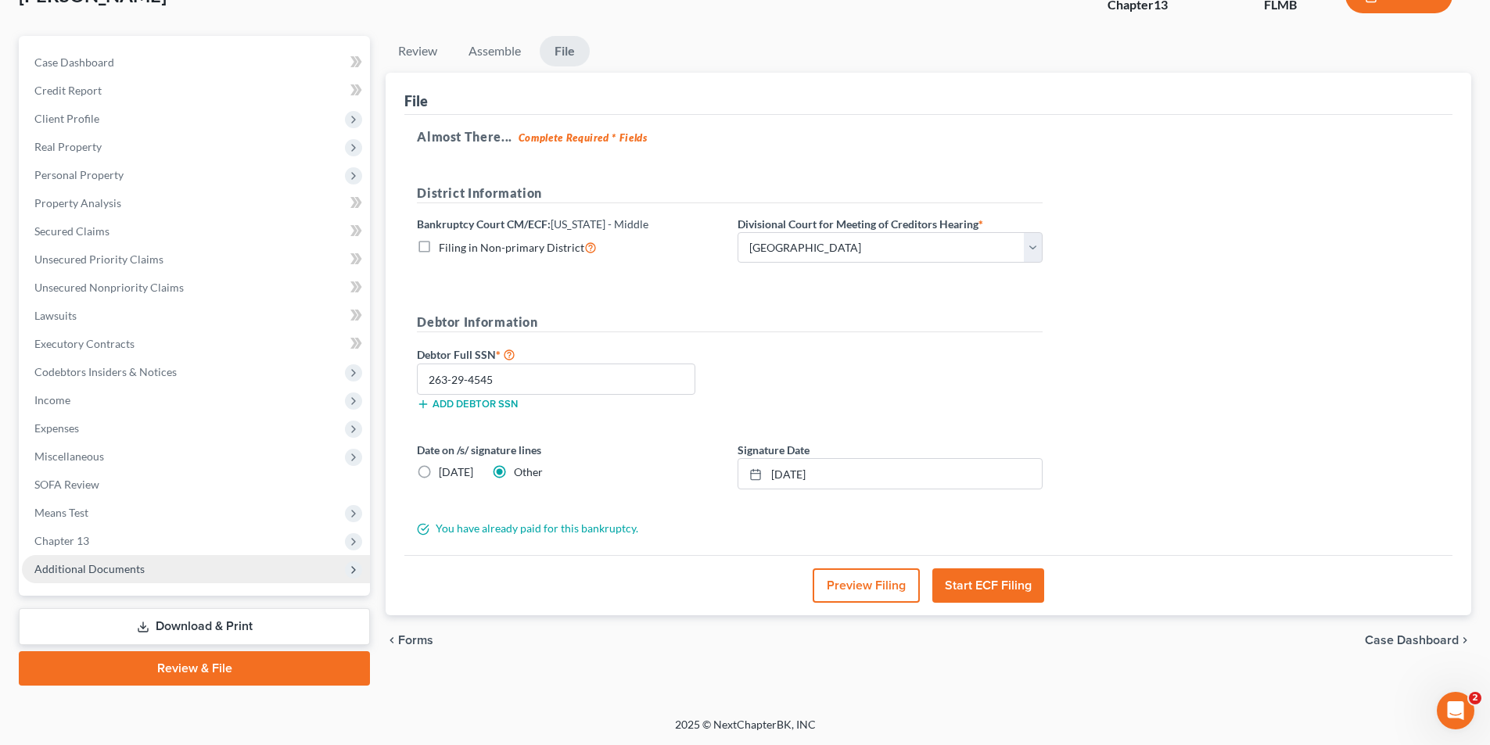
click at [109, 577] on span "Additional Documents" at bounding box center [196, 569] width 348 height 28
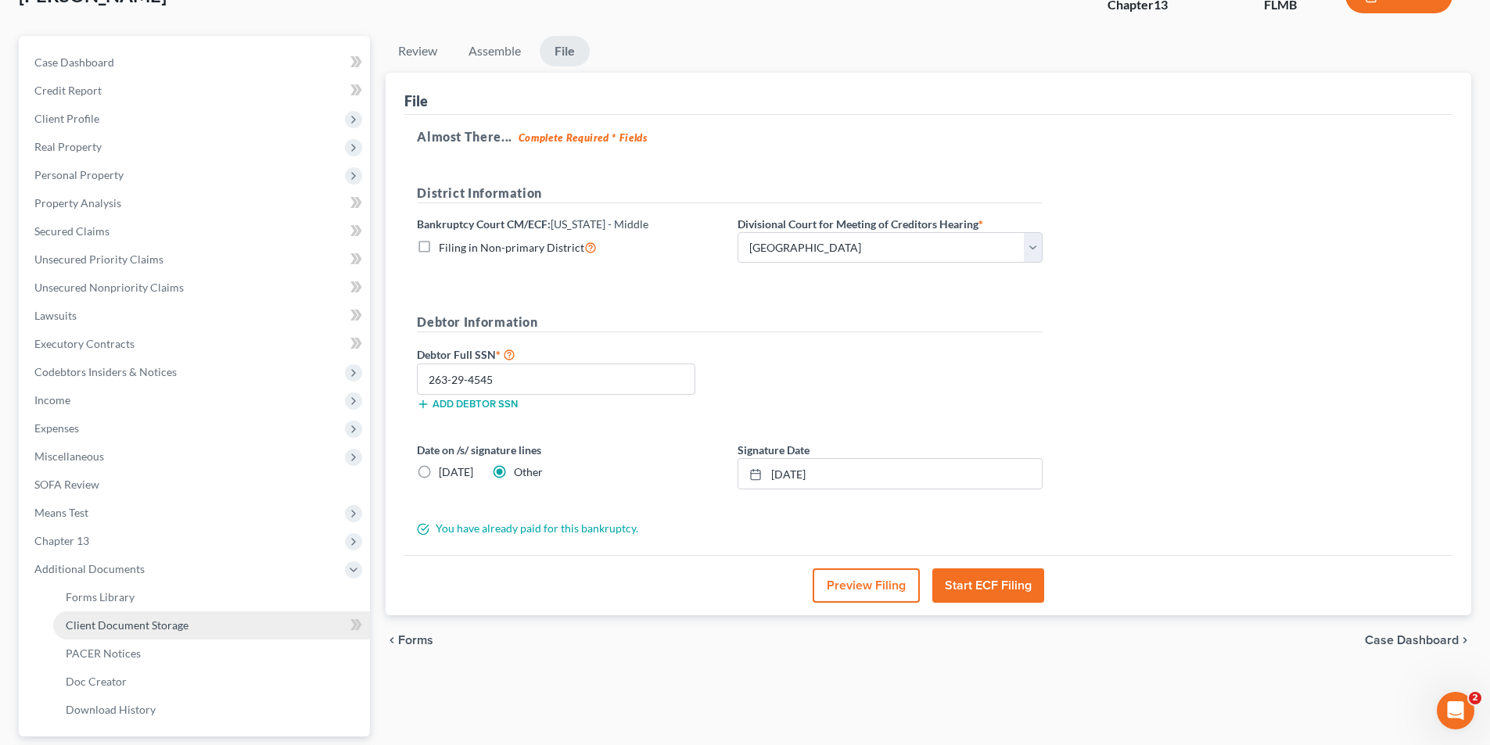
click at [163, 622] on span "Client Document Storage" at bounding box center [127, 625] width 123 height 13
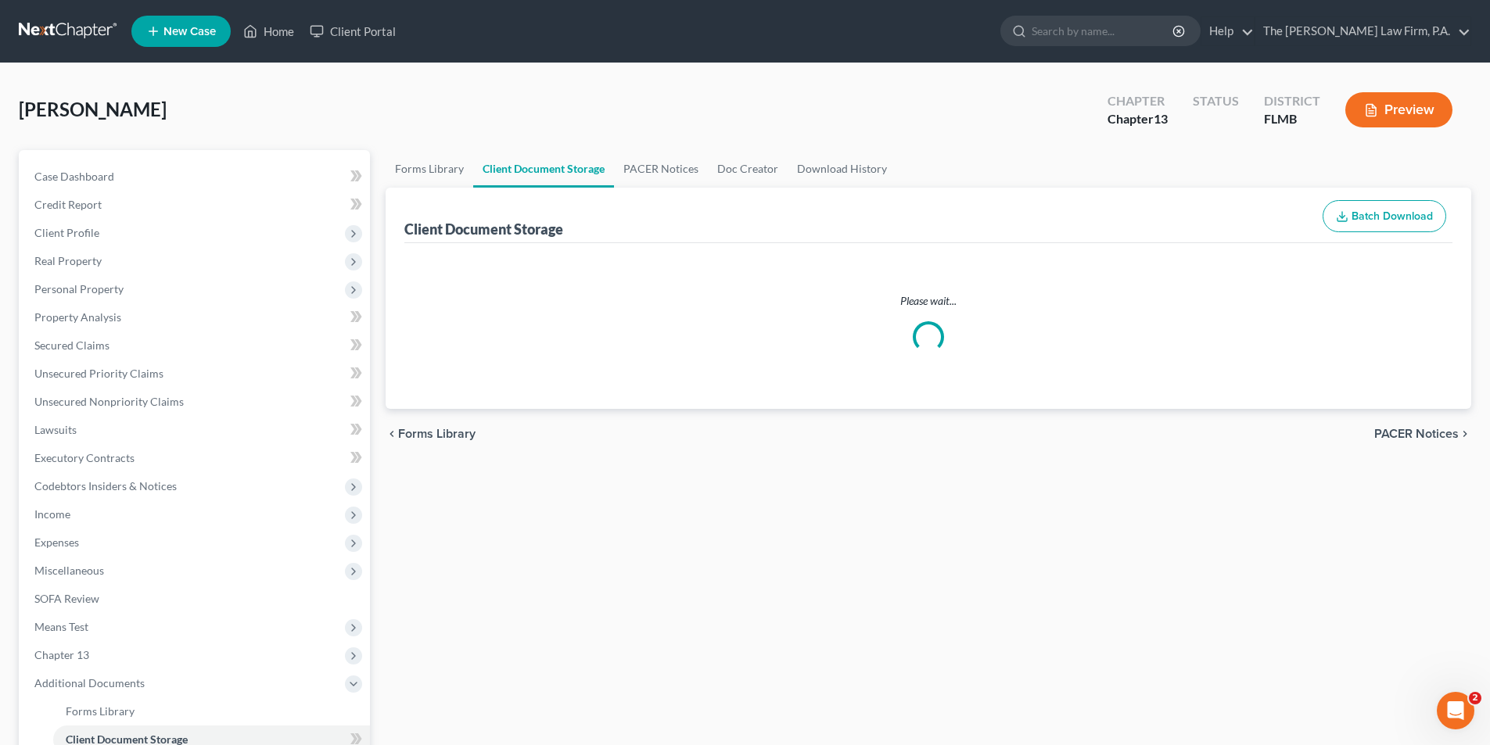
select select "9"
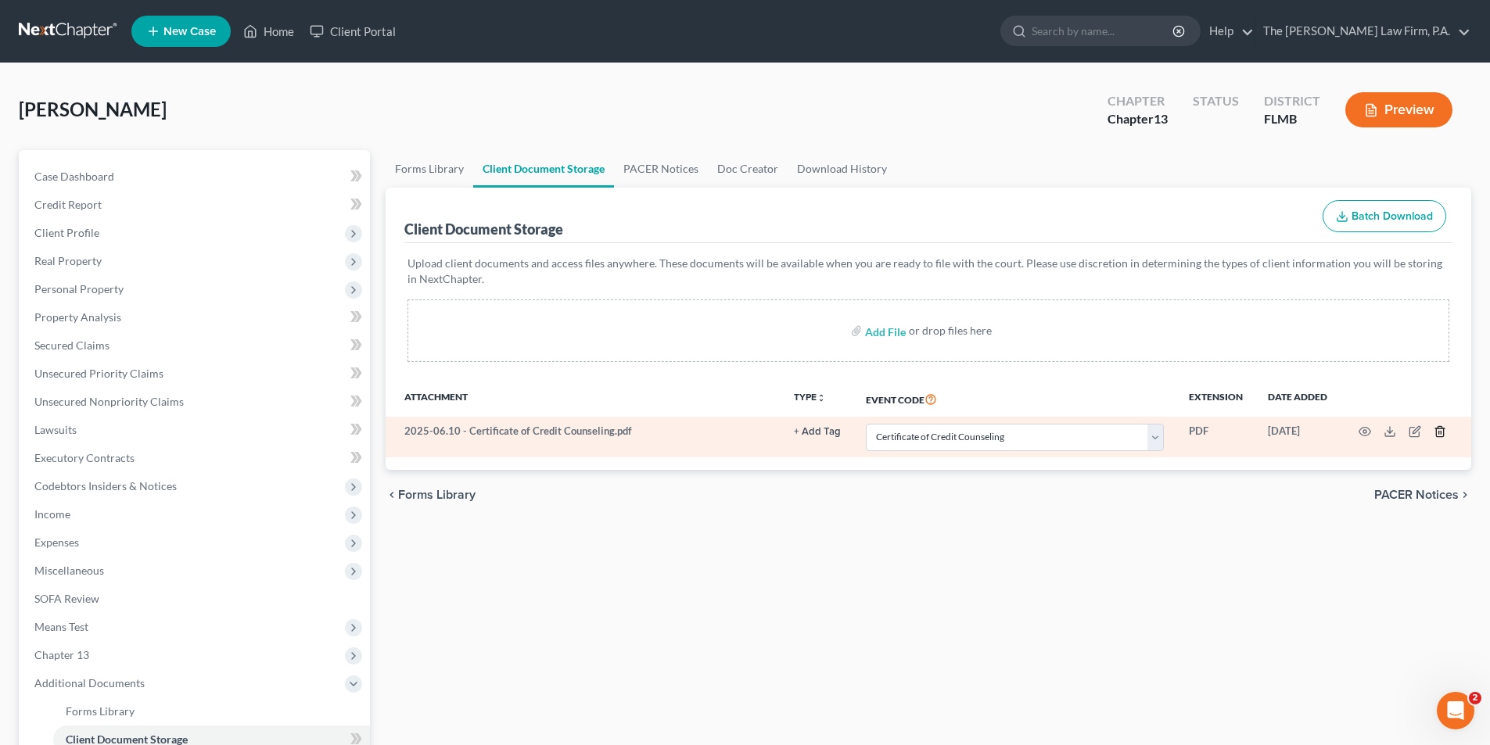
click at [1441, 433] on line "button" at bounding box center [1441, 433] width 0 height 3
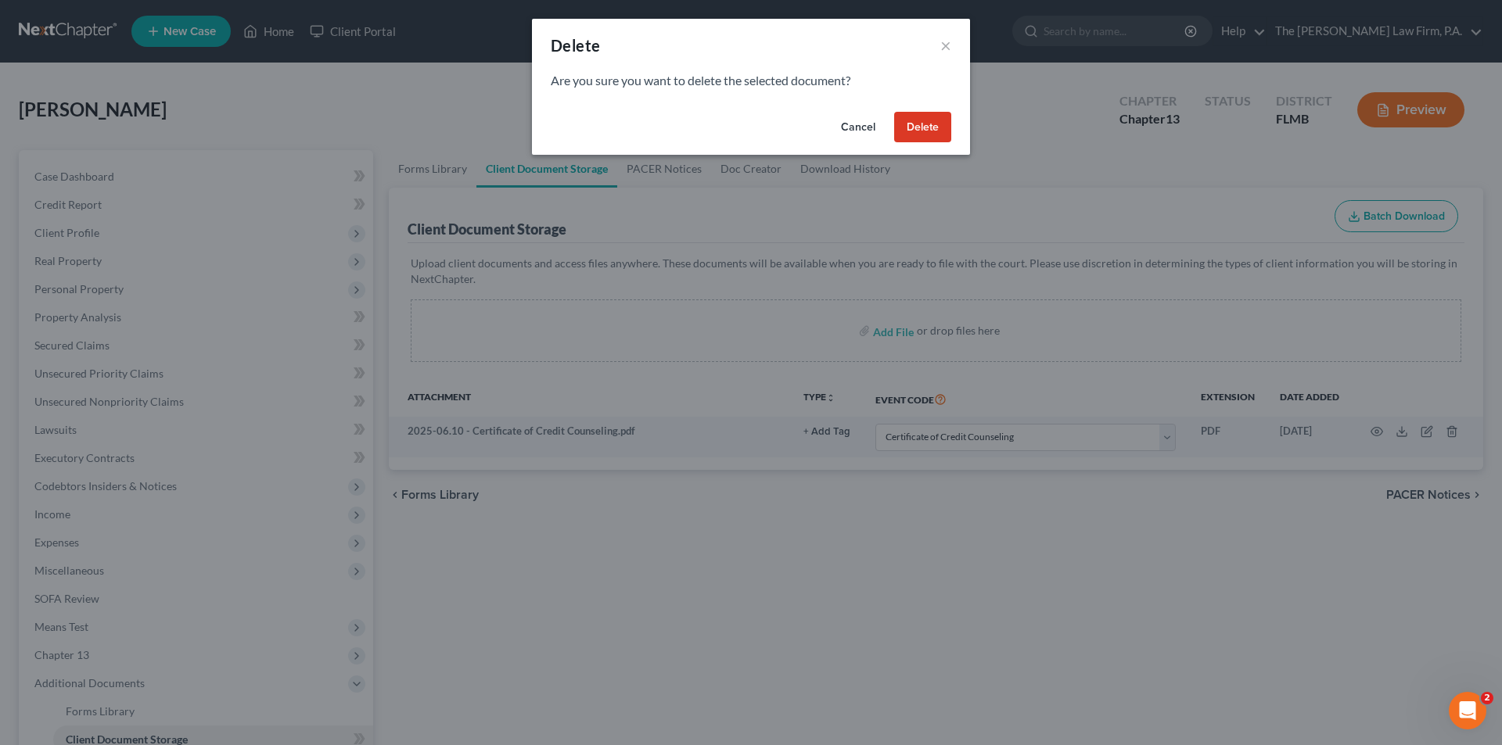
click at [928, 129] on button "Delete" at bounding box center [922, 127] width 57 height 31
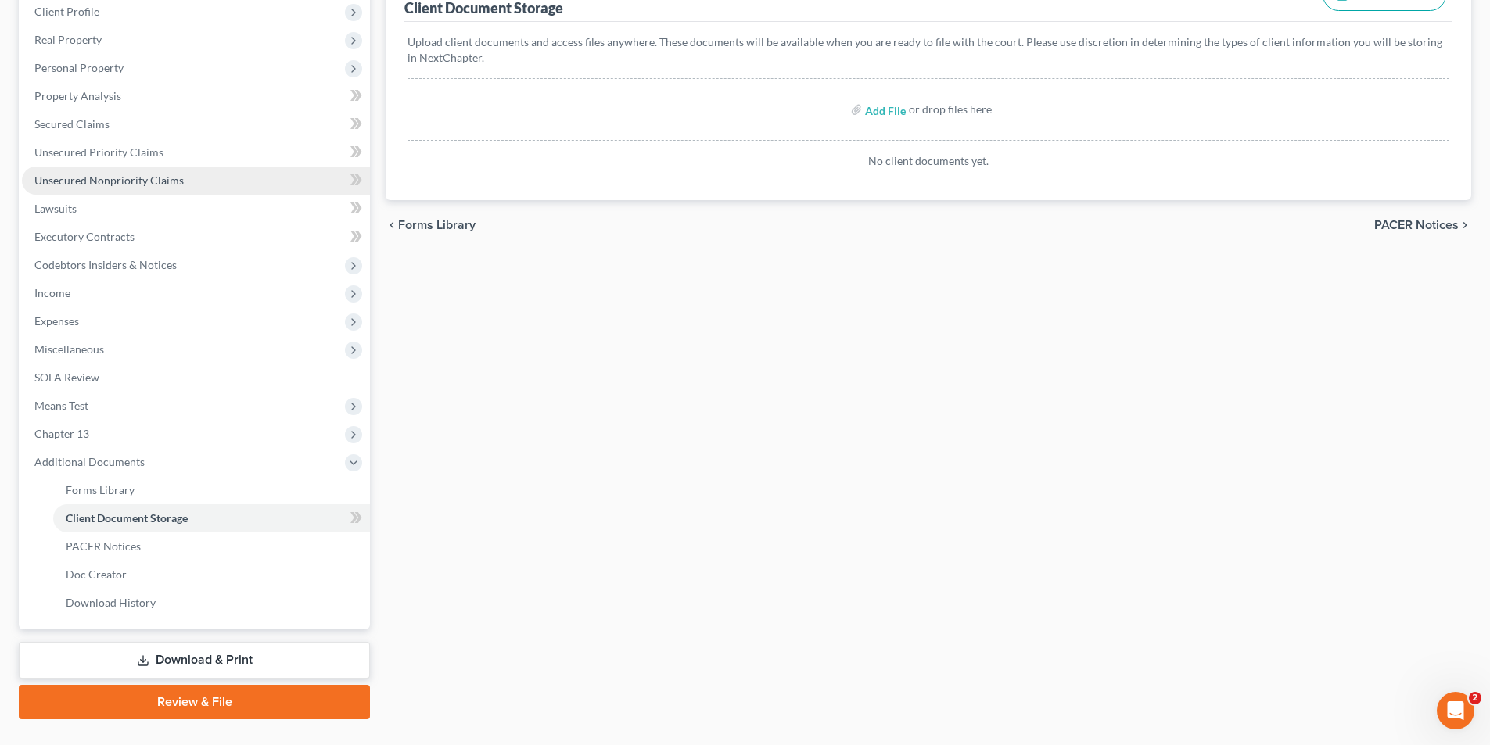
scroll to position [255, 0]
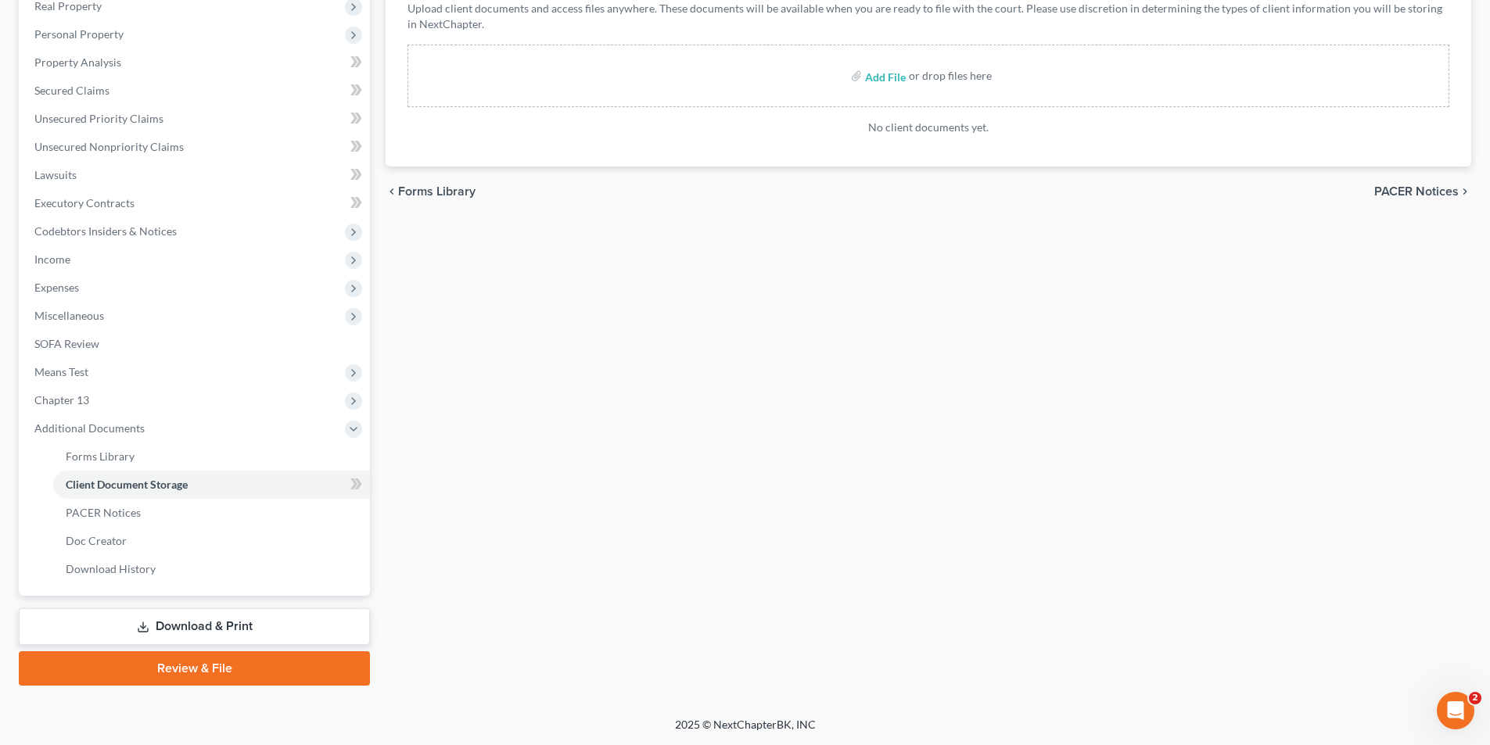
click at [199, 660] on link "Review & File" at bounding box center [194, 668] width 351 height 34
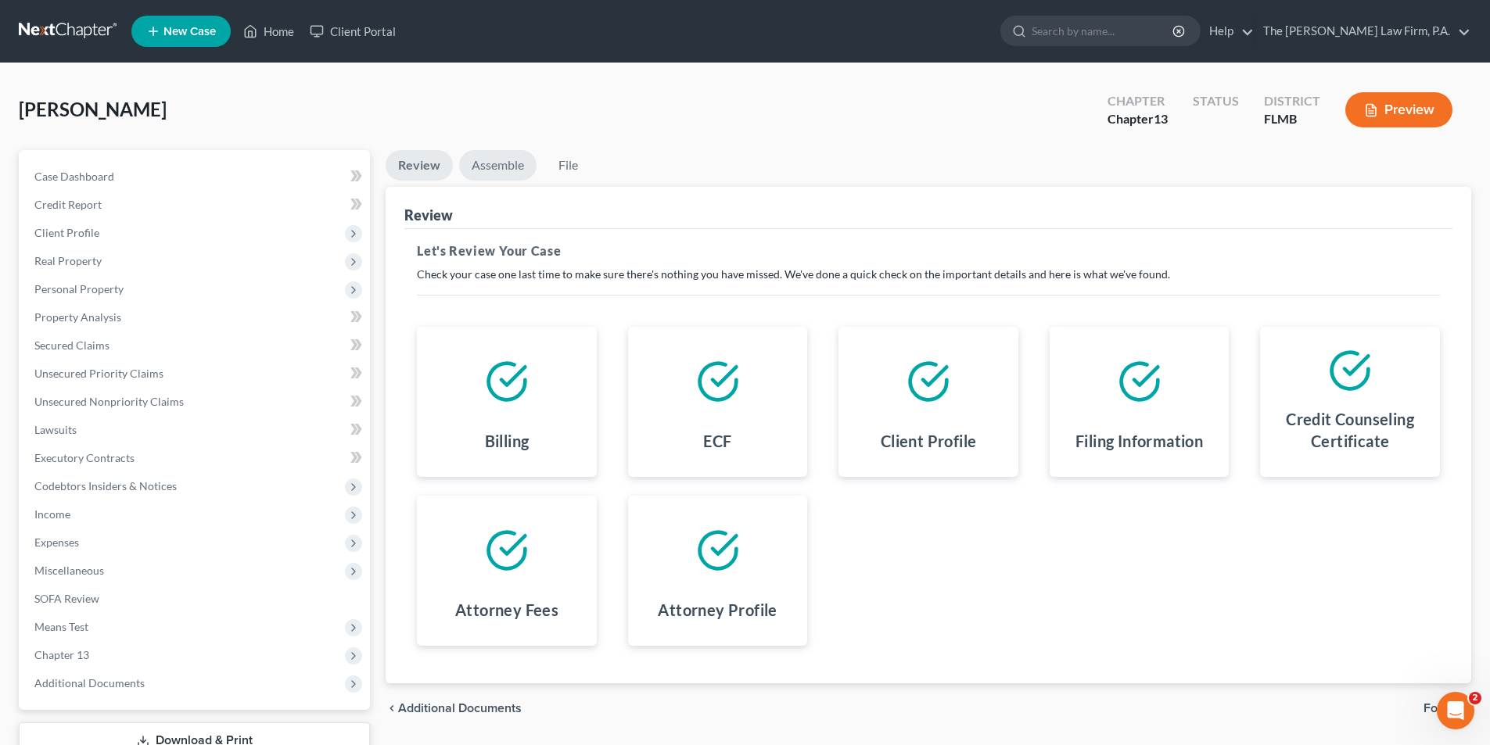
click at [519, 174] on link "Assemble" at bounding box center [497, 165] width 77 height 31
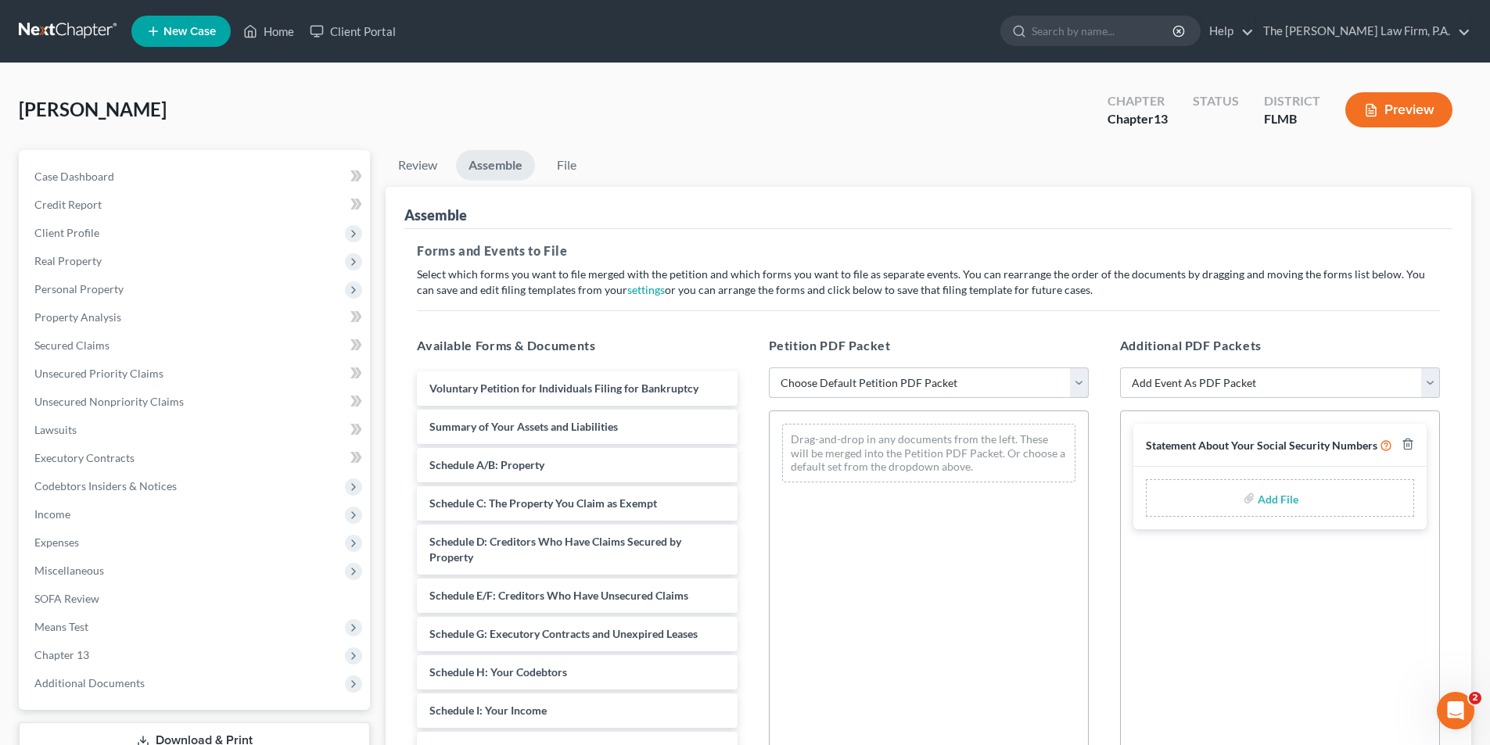
click at [863, 383] on select "Choose Default Petition PDF Packet Complete Bankruptcy Petition (all forms and …" at bounding box center [929, 383] width 320 height 31
select select "0"
click at [769, 368] on select "Choose Default Petition PDF Packet Complete Bankruptcy Petition (all forms and …" at bounding box center [929, 383] width 320 height 31
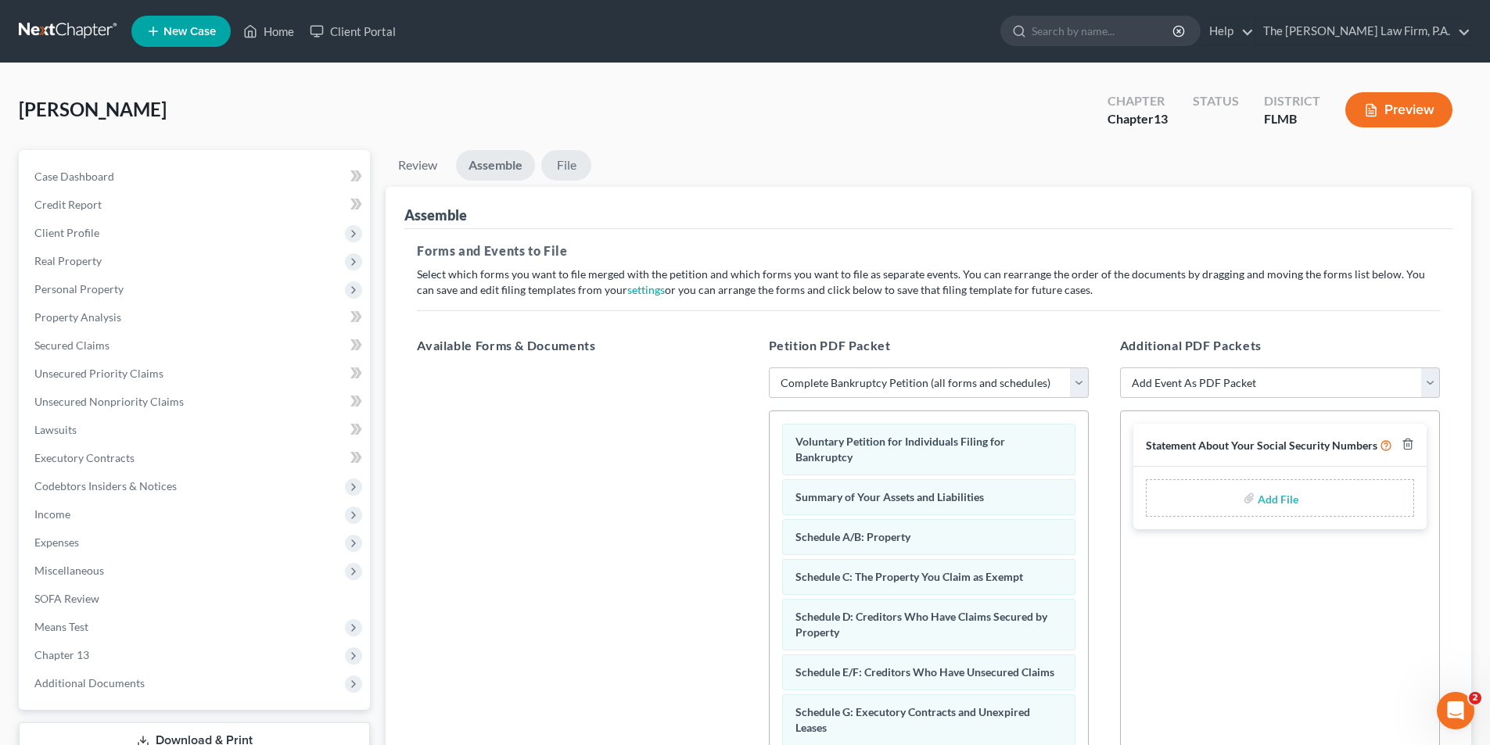
click at [565, 160] on link "File" at bounding box center [566, 165] width 50 height 31
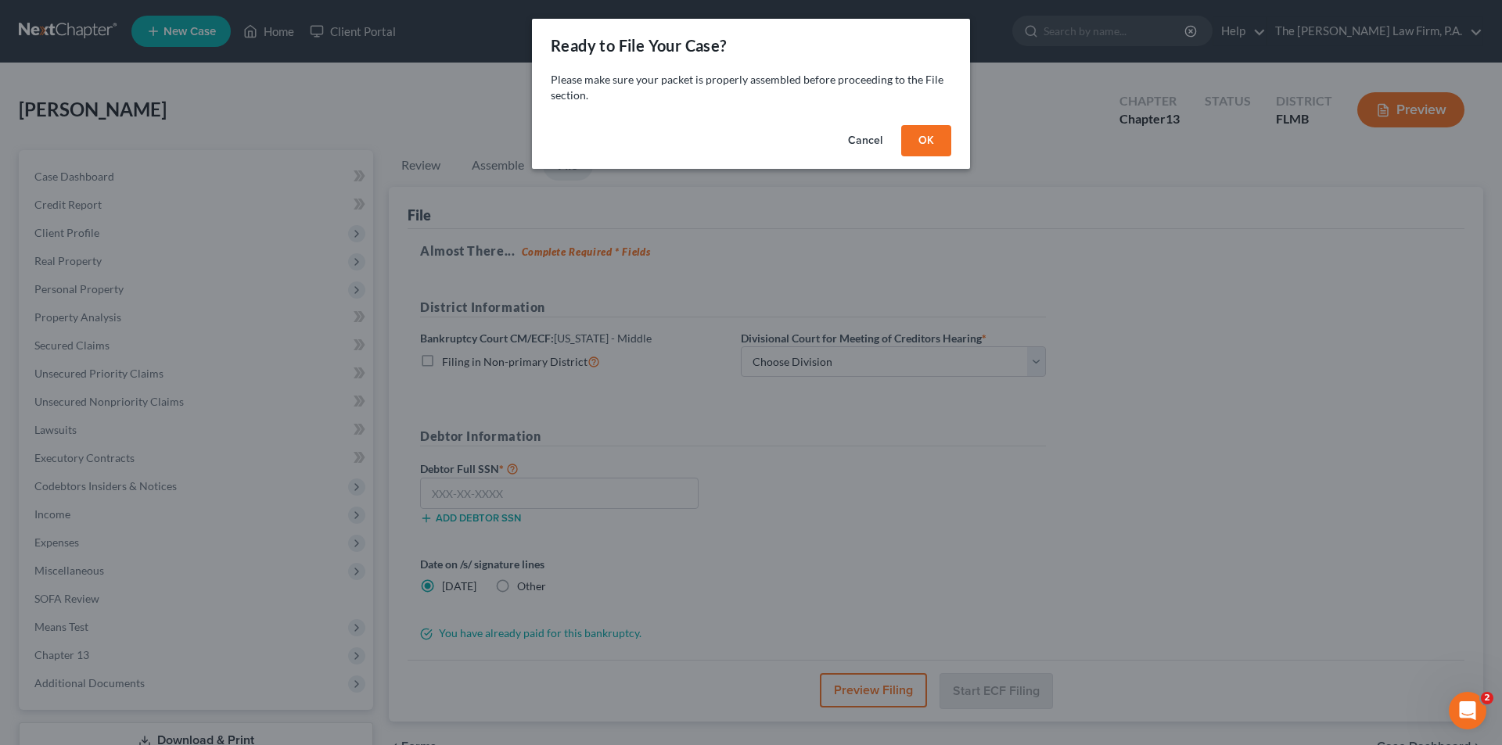
click at [922, 147] on button "OK" at bounding box center [926, 140] width 50 height 31
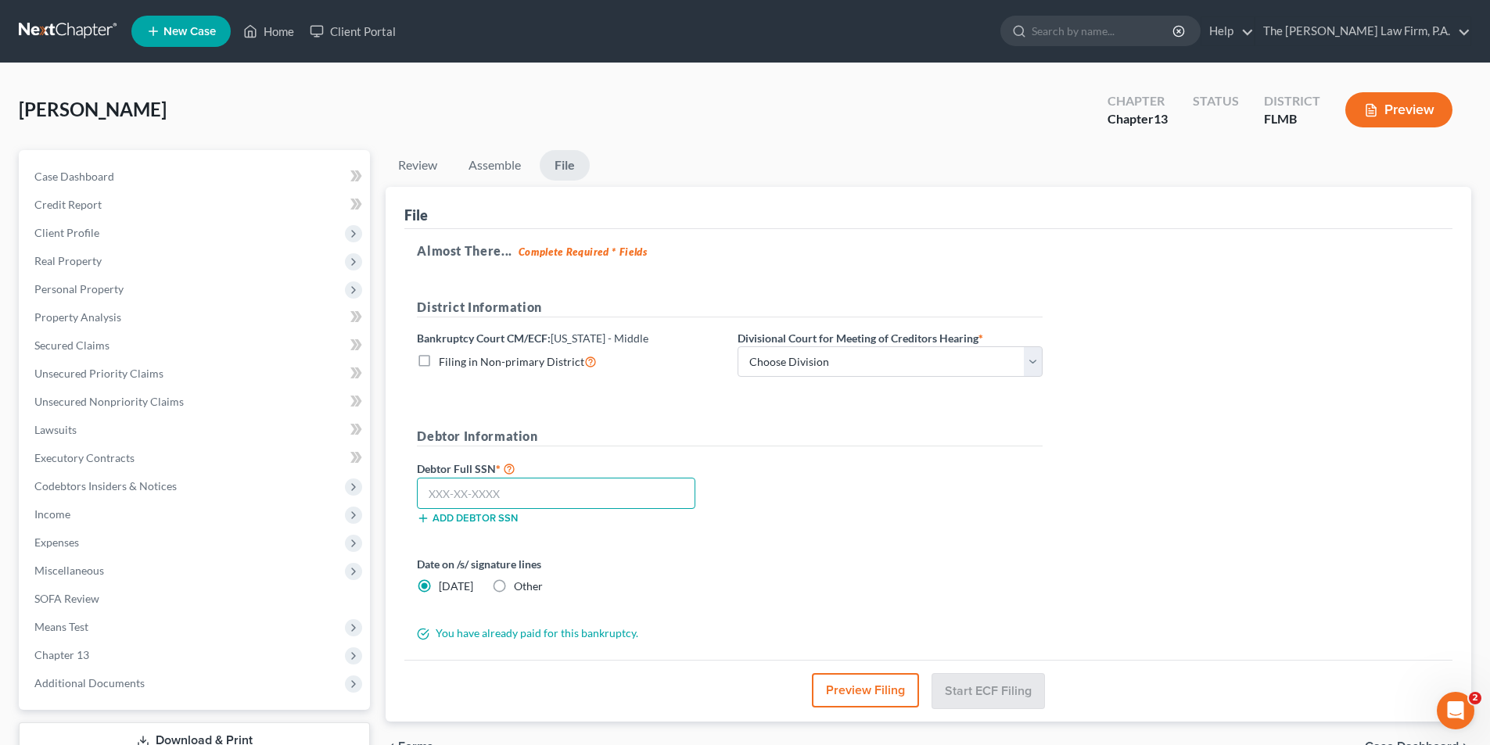
click at [518, 501] on input "text" at bounding box center [556, 493] width 278 height 31
type input "263-29-4545"
click at [806, 371] on select "Choose Division [GEOGRAPHIC_DATA][PERSON_NAME] [GEOGRAPHIC_DATA] [GEOGRAPHIC_DA…" at bounding box center [890, 361] width 305 height 31
select select "3"
click at [738, 346] on select "Choose Division [GEOGRAPHIC_DATA][PERSON_NAME] [GEOGRAPHIC_DATA] [GEOGRAPHIC_DA…" at bounding box center [890, 361] width 305 height 31
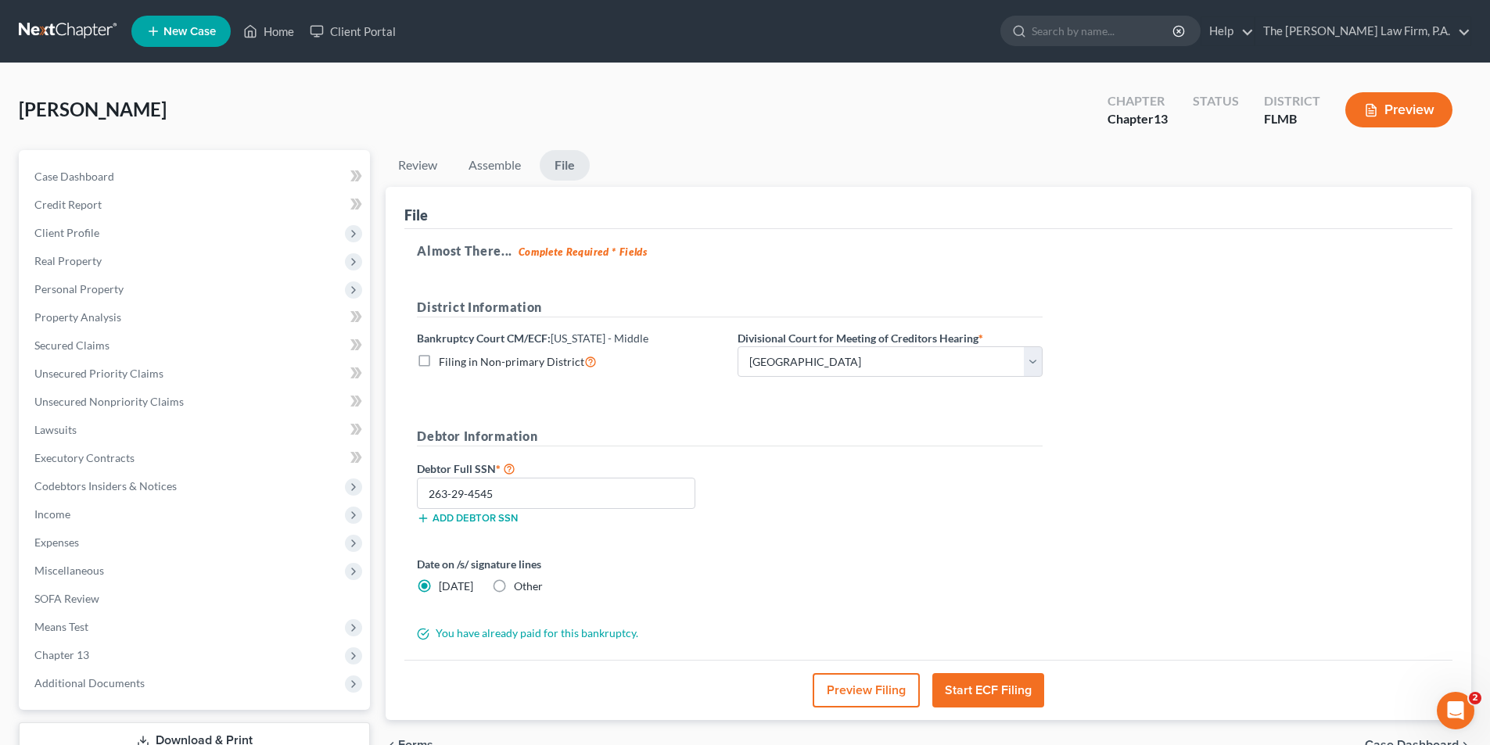
click at [996, 698] on button "Start ECF Filing" at bounding box center [988, 690] width 112 height 34
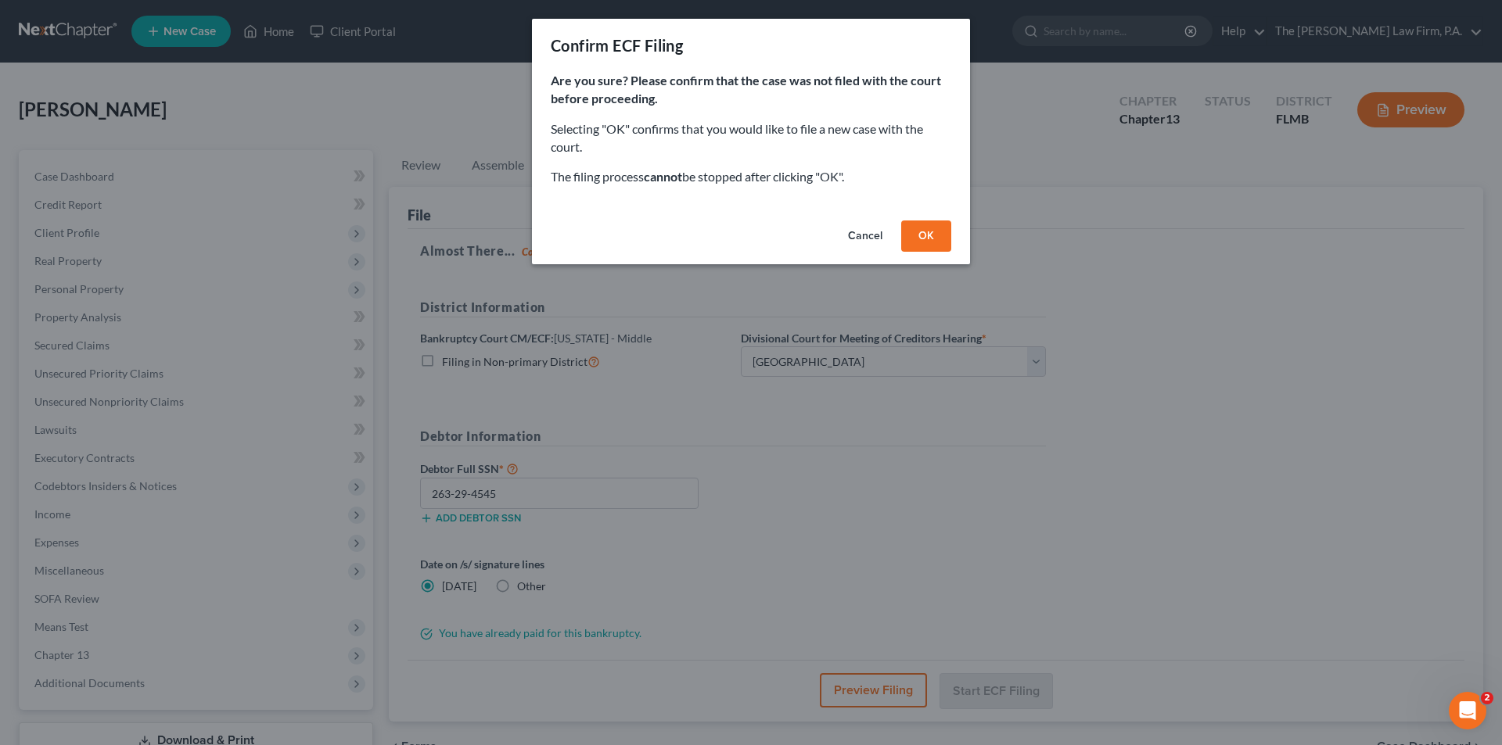
click at [939, 235] on button "OK" at bounding box center [926, 236] width 50 height 31
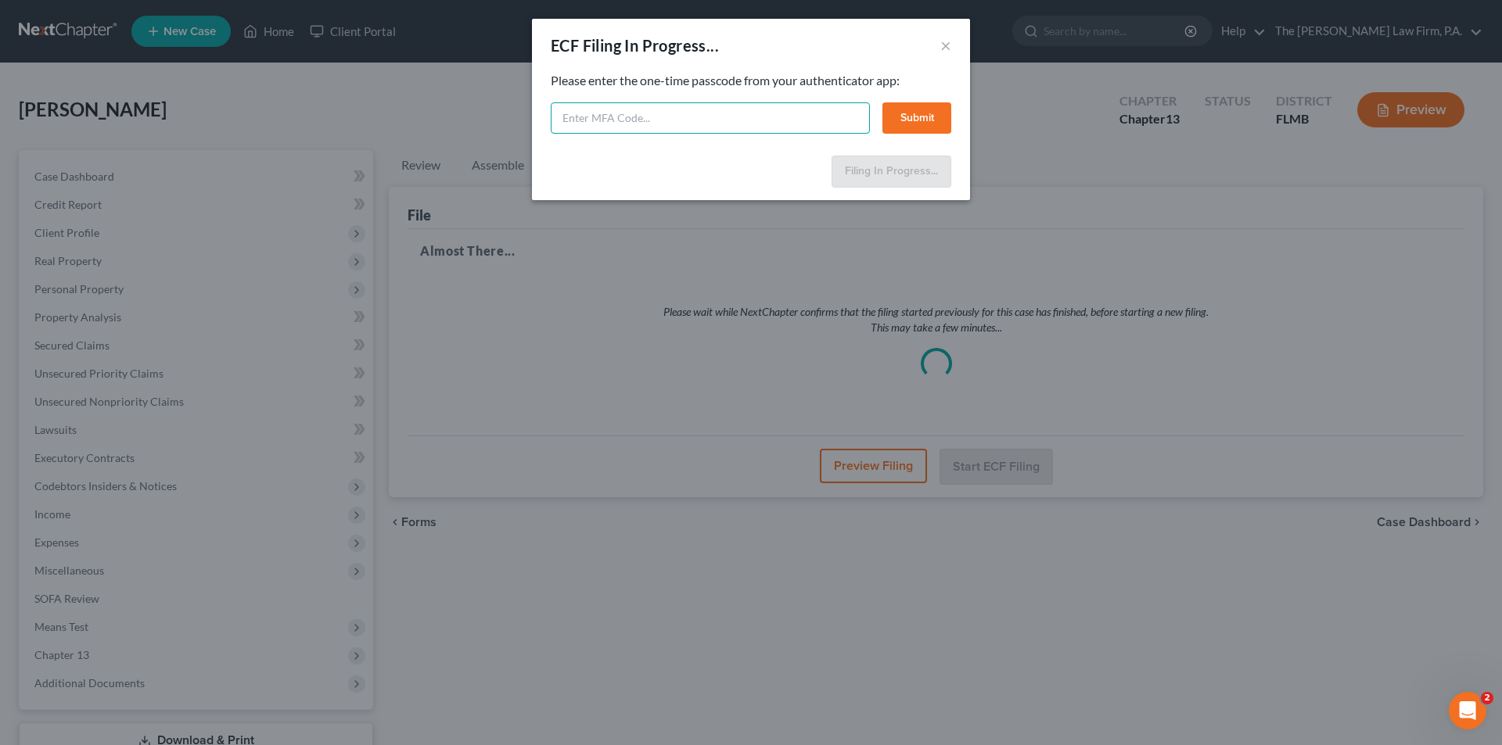
click at [698, 119] on input "text" at bounding box center [710, 117] width 319 height 31
type input "763228"
click at [944, 111] on button "Submit" at bounding box center [916, 117] width 69 height 31
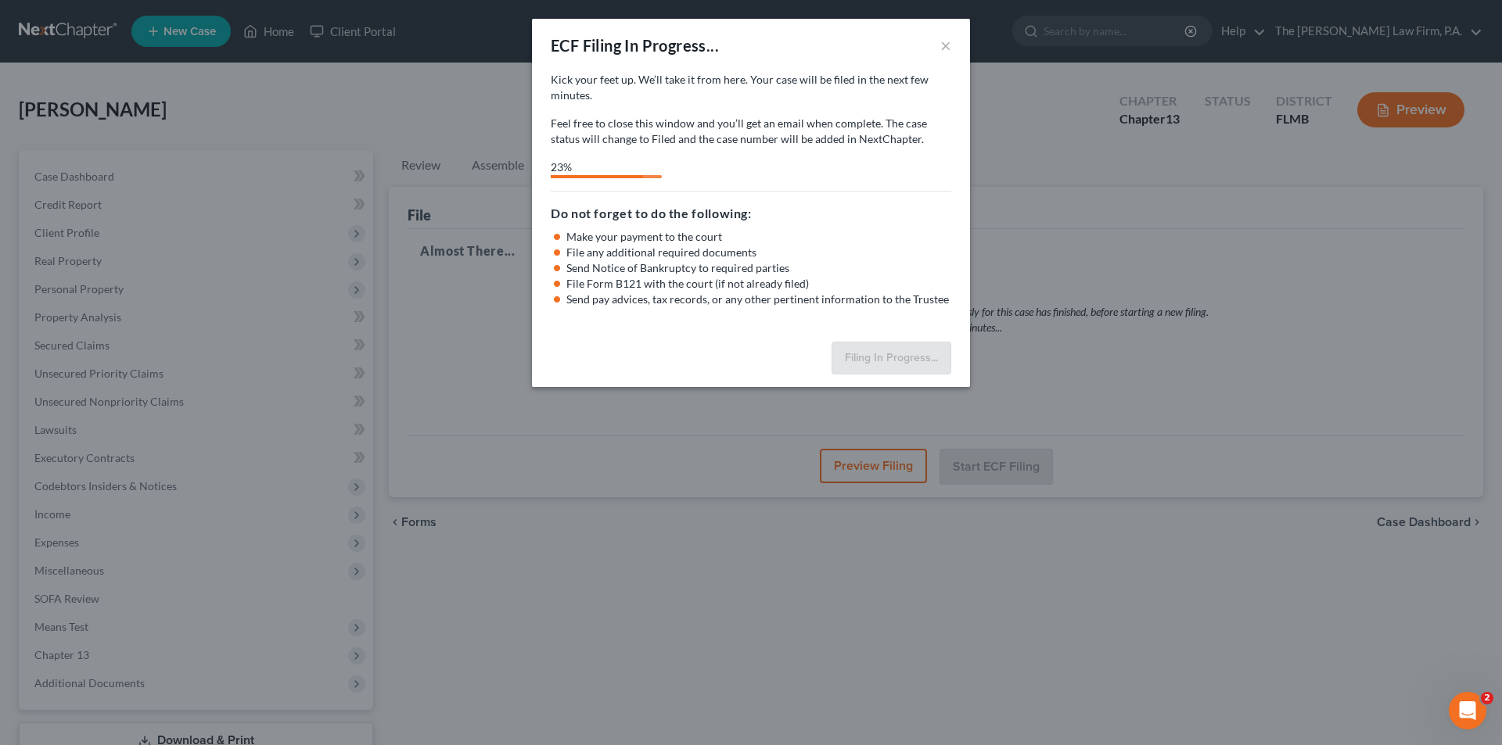
select select "3"
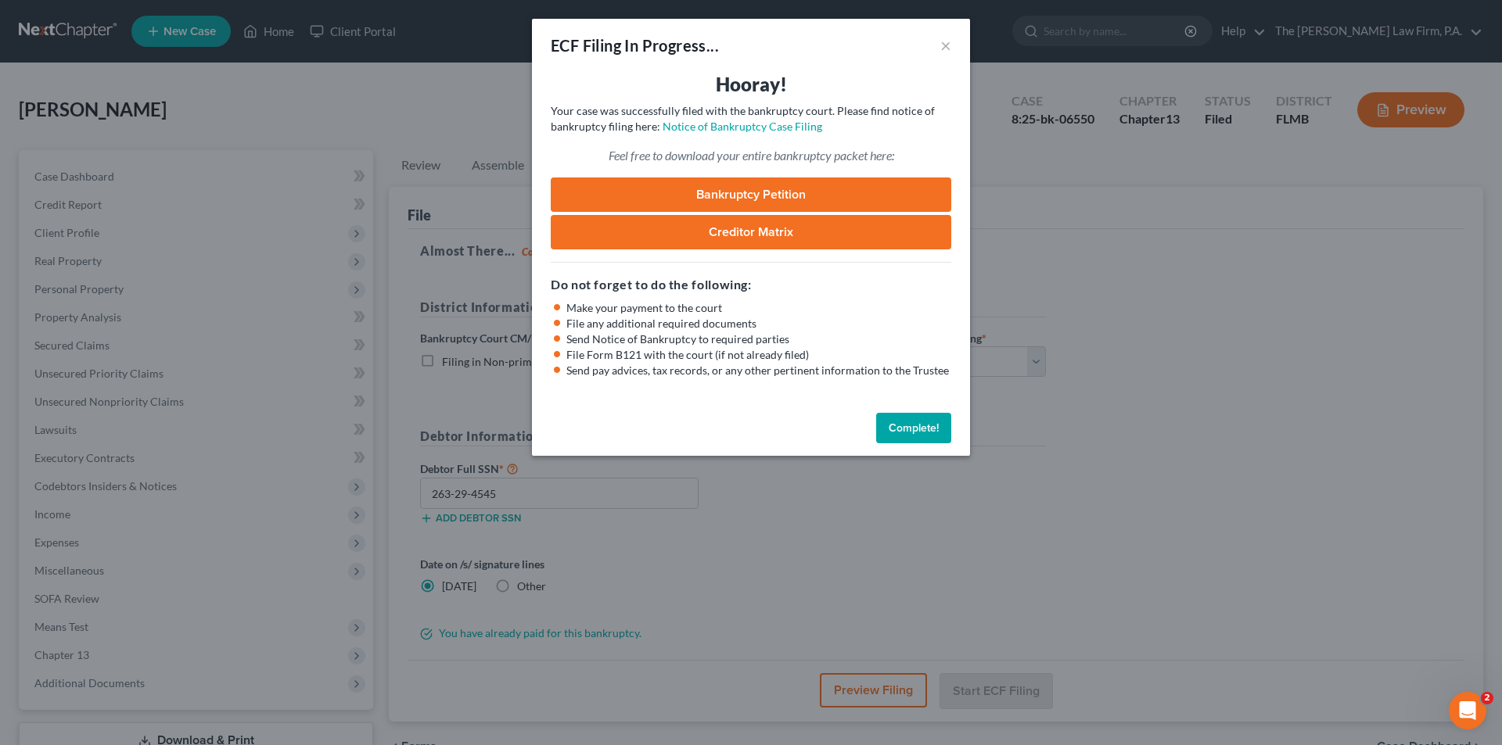
click at [729, 197] on link "Bankruptcy Petition" at bounding box center [751, 195] width 400 height 34
